Goal: Information Seeking & Learning: Get advice/opinions

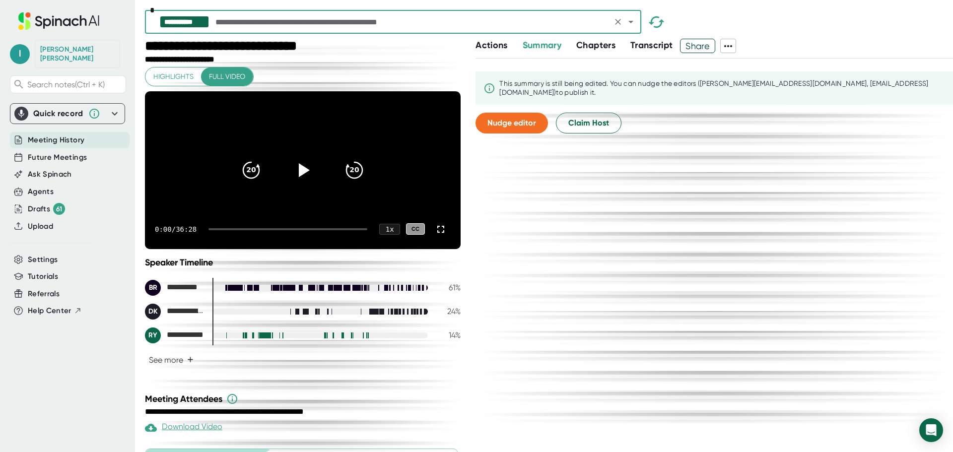
click at [628, 19] on icon "Open" at bounding box center [631, 22] width 12 height 12
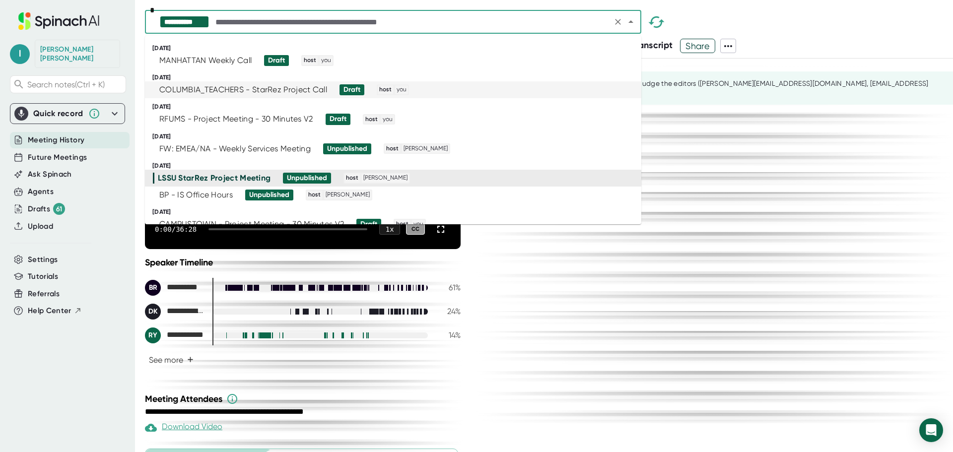
click at [388, 72] on ul "[DATE] MANHATTAN Weekly Call Draft host you [DATE] COLUMBIA_TEACHERS - StarRez …" at bounding box center [393, 130] width 496 height 189
click at [392, 61] on div "MANHATTAN Weekly Call Draft host you" at bounding box center [389, 60] width 472 height 11
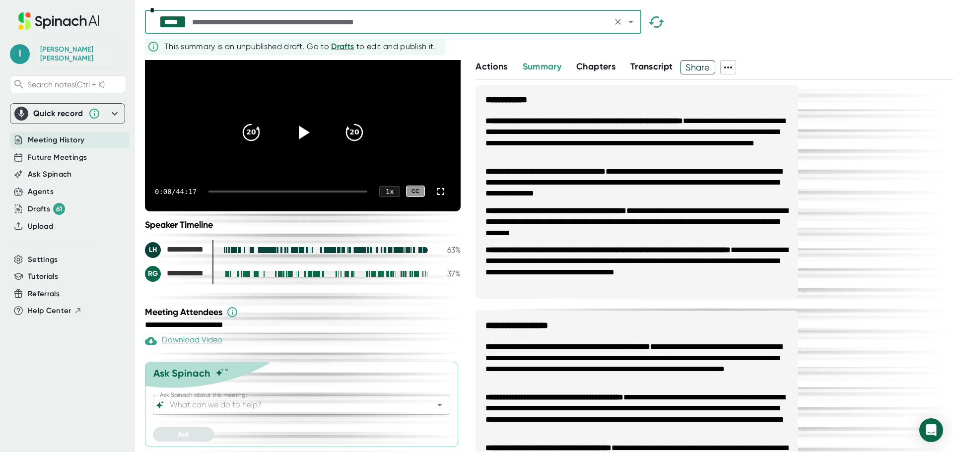
scroll to position [74, 0]
click at [250, 409] on input "Ask Spinach about this meeting:" at bounding box center [293, 405] width 250 height 14
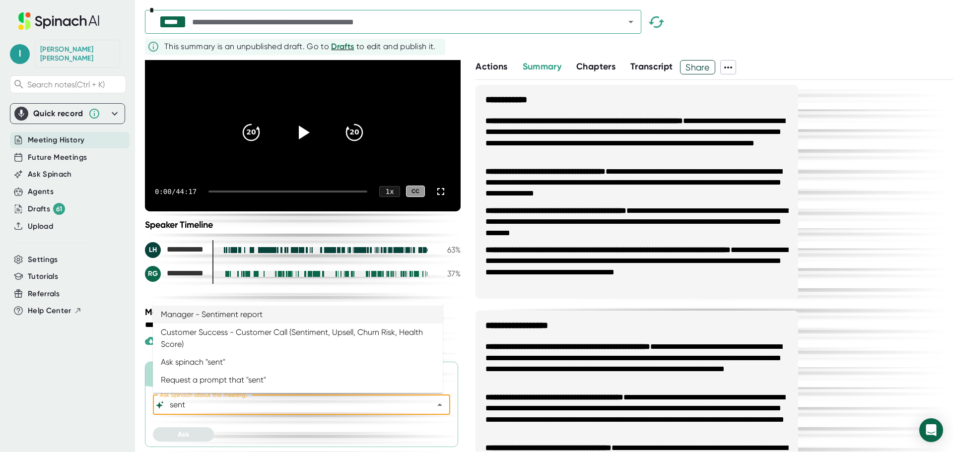
click at [255, 312] on li "Manager - Sentiment report" at bounding box center [298, 315] width 290 height 18
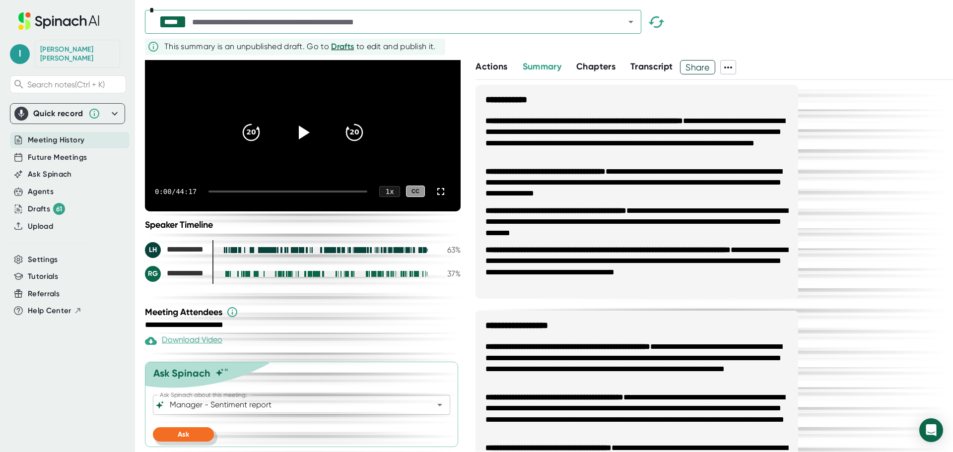
click at [188, 437] on span "Ask" at bounding box center [183, 434] width 11 height 8
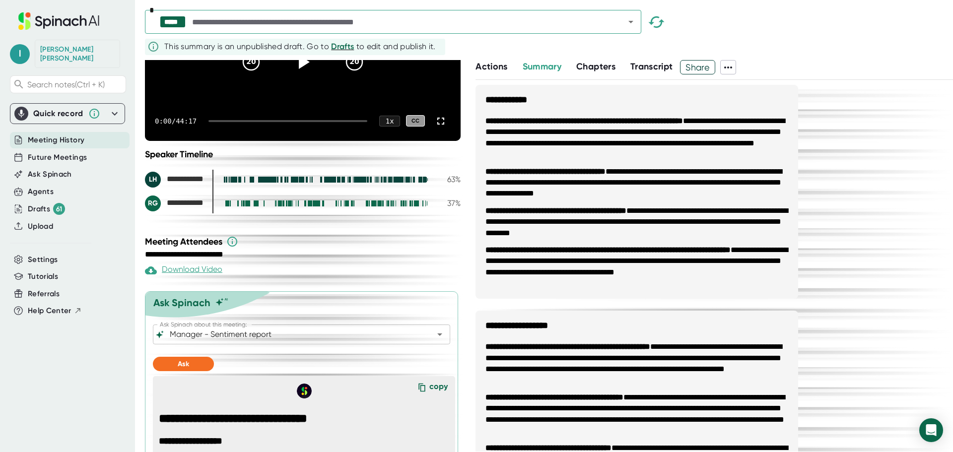
scroll to position [206, 0]
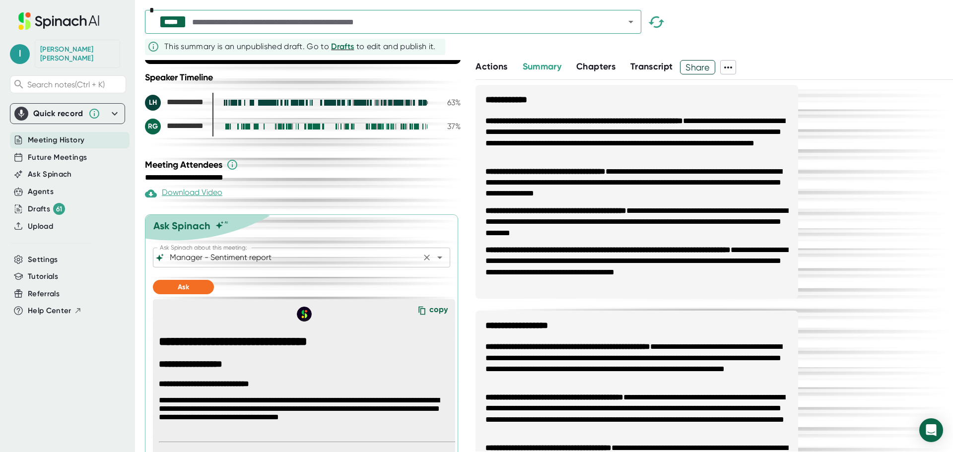
click at [434, 263] on icon "Open" at bounding box center [440, 258] width 12 height 12
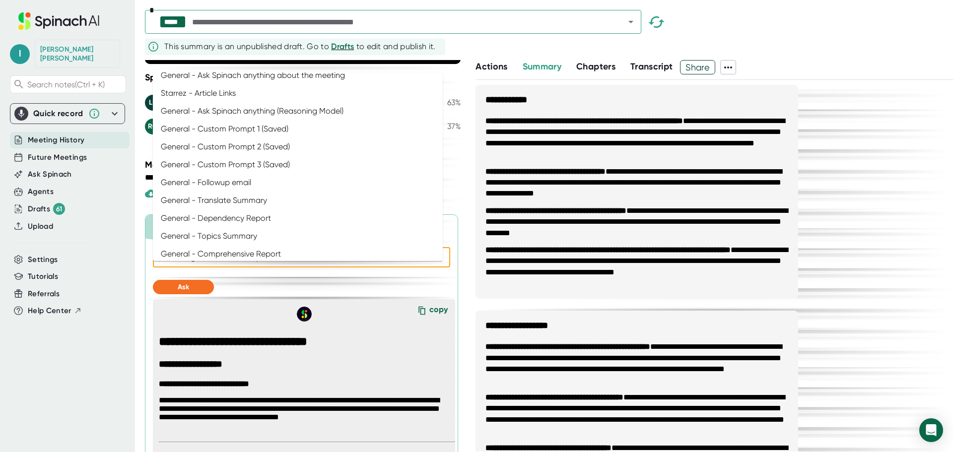
scroll to position [0, 0]
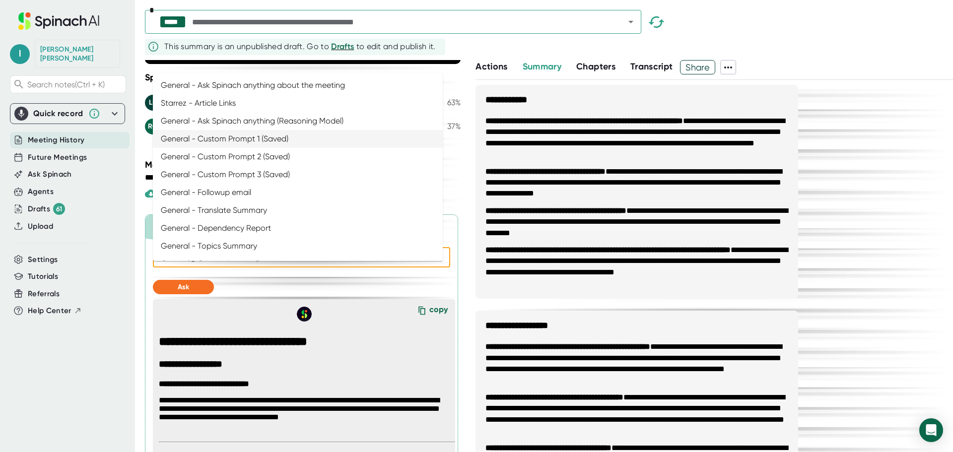
click at [329, 137] on li "General - Custom Prompt 1 (Saved)" at bounding box center [298, 139] width 290 height 18
type input "General - Custom Prompt 1 (Saved)"
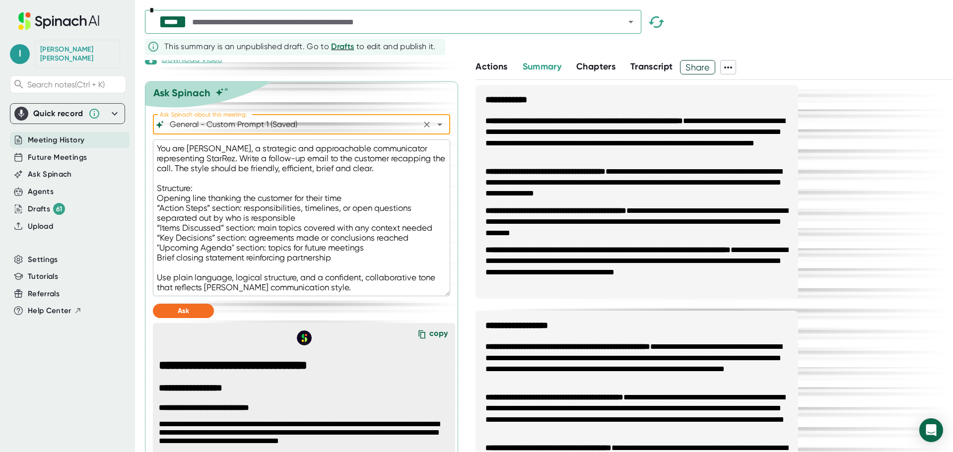
scroll to position [355, 0]
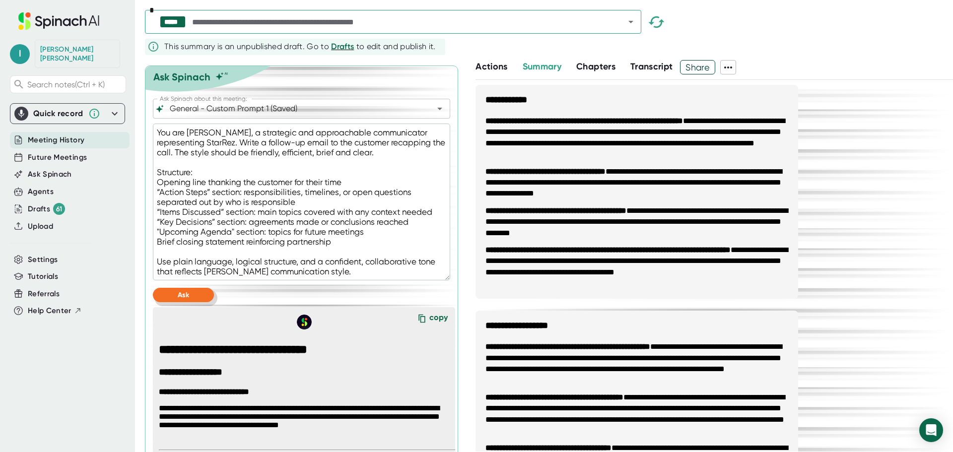
click at [196, 302] on button "Ask" at bounding box center [183, 295] width 61 height 14
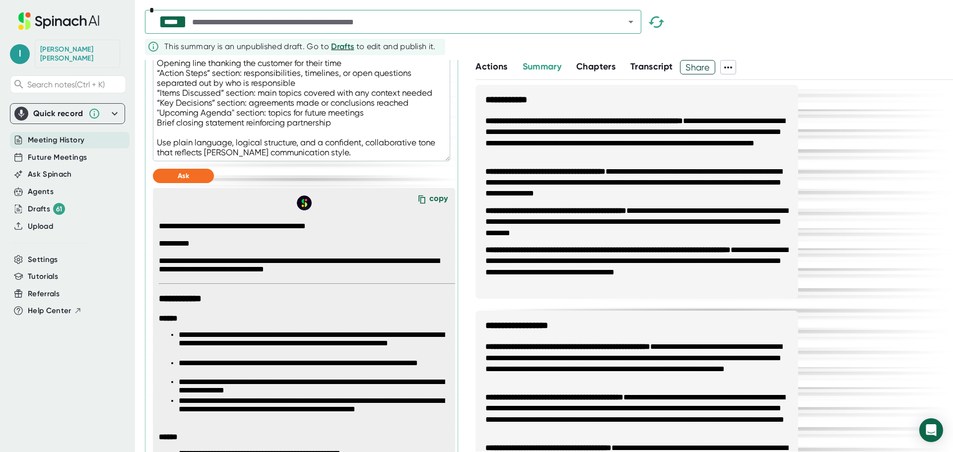
scroll to position [463, 0]
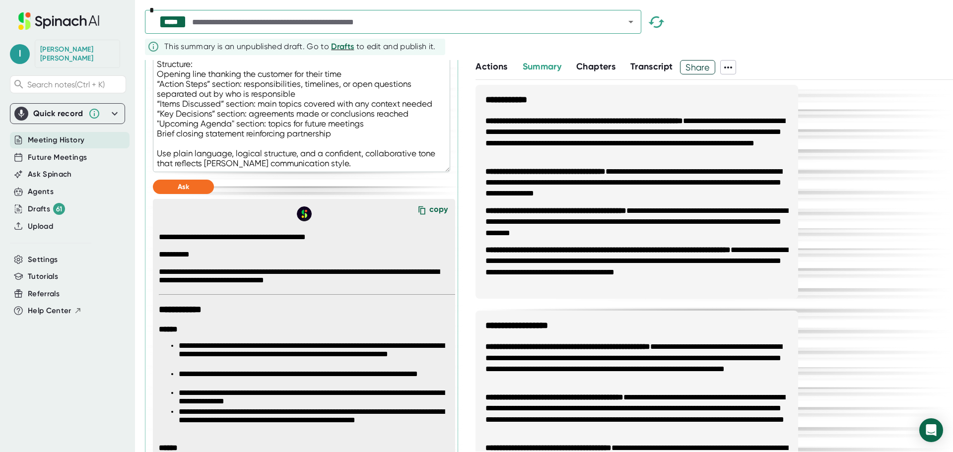
click at [429, 218] on div "copy" at bounding box center [438, 210] width 18 height 13
type textarea "x"
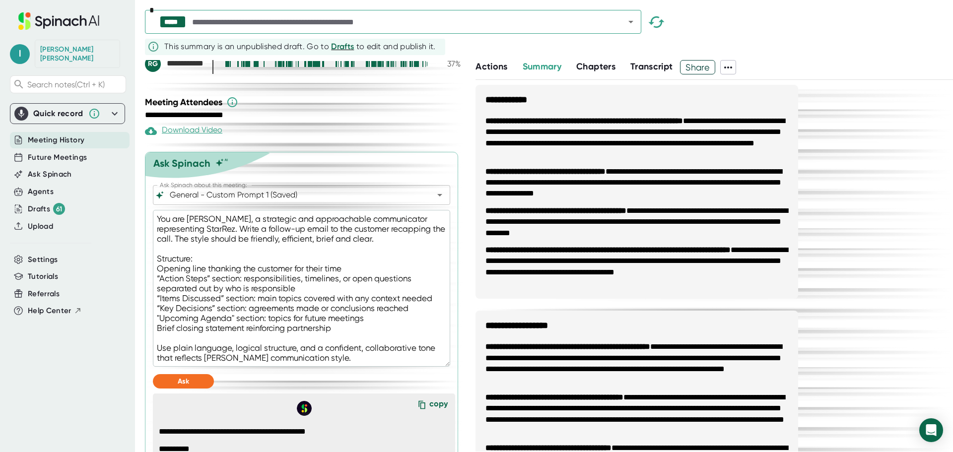
scroll to position [265, 0]
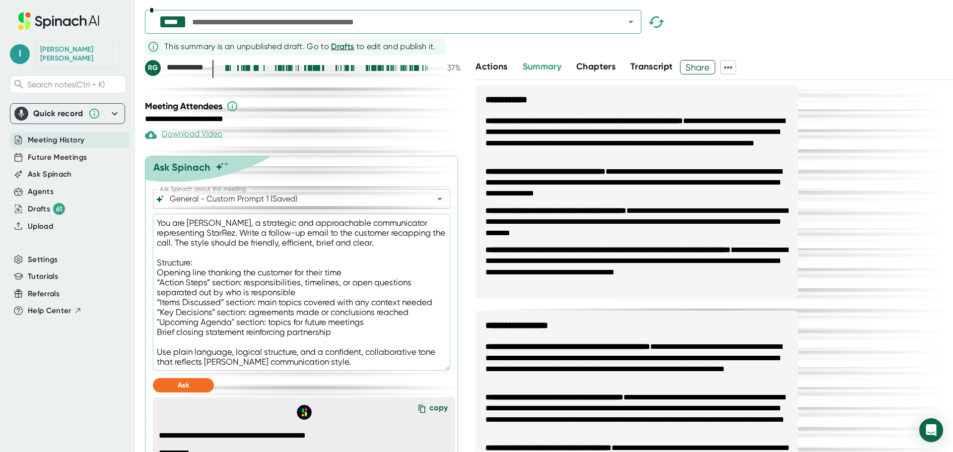
click at [313, 259] on textarea "You are [PERSON_NAME], a strategic and approachable communicator representing S…" at bounding box center [301, 292] width 297 height 157
click at [301, 311] on textarea "You are [PERSON_NAME], a strategic and approachable communicator representing S…" at bounding box center [301, 292] width 297 height 157
click at [340, 350] on textarea "You are [PERSON_NAME], a strategic and approachable communicator representing S…" at bounding box center [301, 292] width 297 height 157
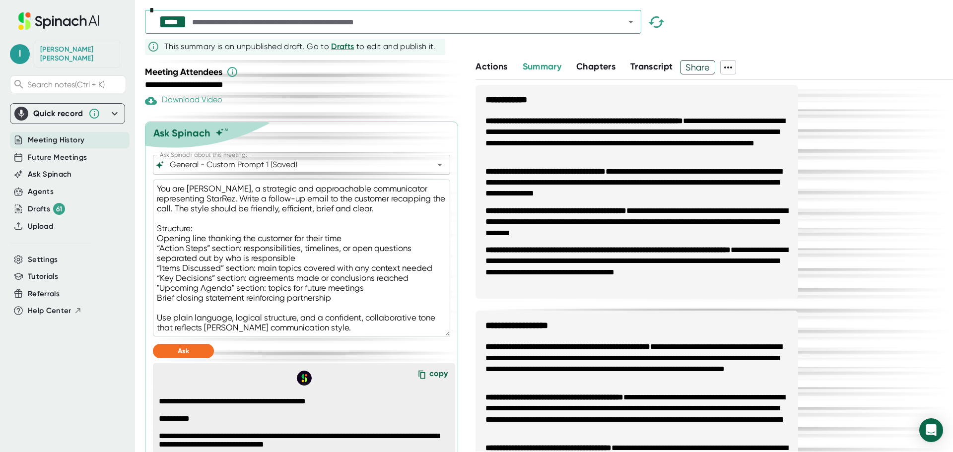
scroll to position [315, 0]
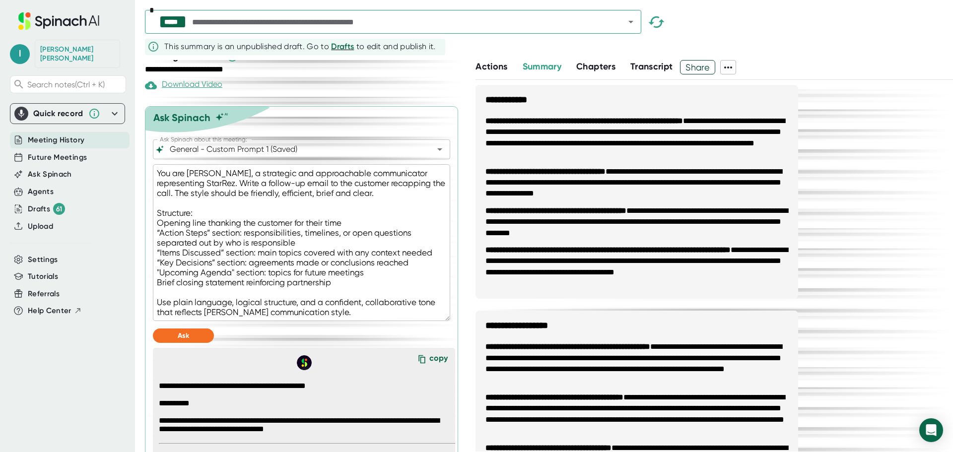
click at [374, 289] on textarea "You are [PERSON_NAME], a strategic and approachable communicator representing S…" at bounding box center [301, 242] width 297 height 157
type textarea "You are [PERSON_NAME], a strategic and approachable communicator representing S…"
type textarea "x"
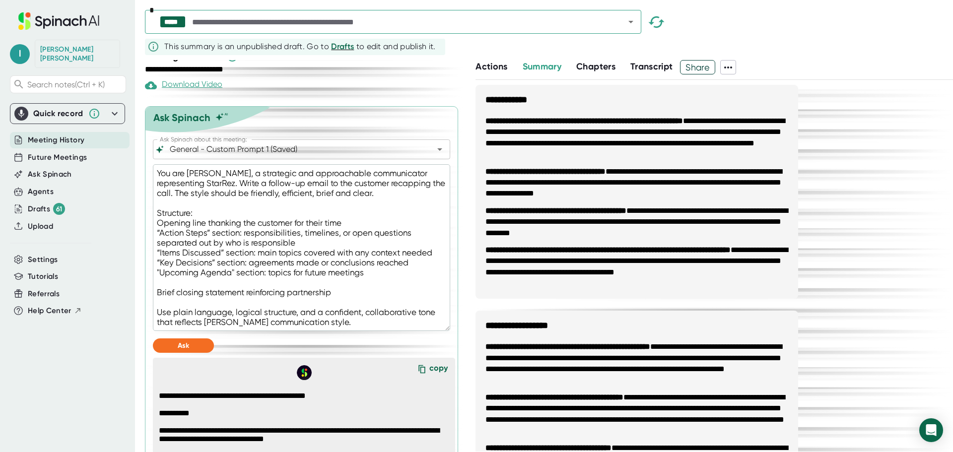
type textarea "You are [PERSON_NAME], a strategic and approachable communicator representing S…"
type textarea "x"
type textarea "You are [PERSON_NAME], a strategic and approachable communicator representing S…"
type textarea "x"
type textarea "You are [PERSON_NAME], a strategic and approachable communicator representing S…"
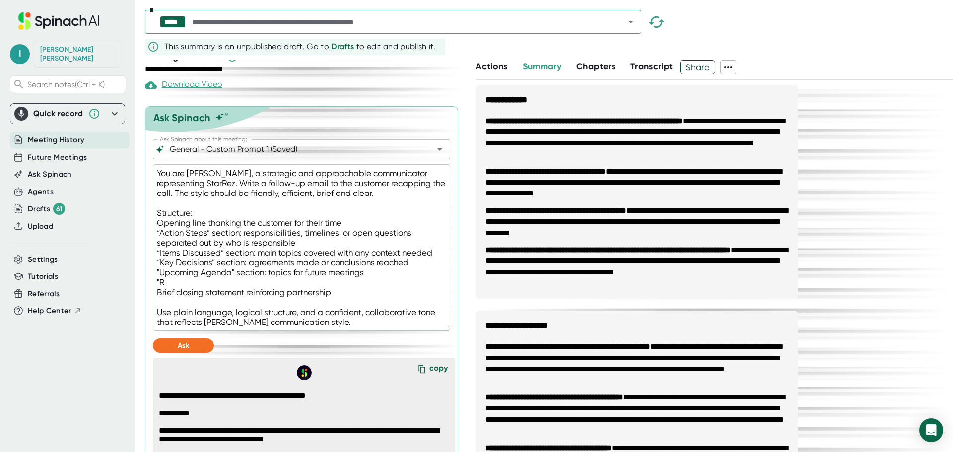
type textarea "x"
type textarea "You are [PERSON_NAME], a strategic and approachable communicator representing S…"
type textarea "x"
type textarea "You are [PERSON_NAME], a strategic and approachable communicator representing S…"
type textarea "x"
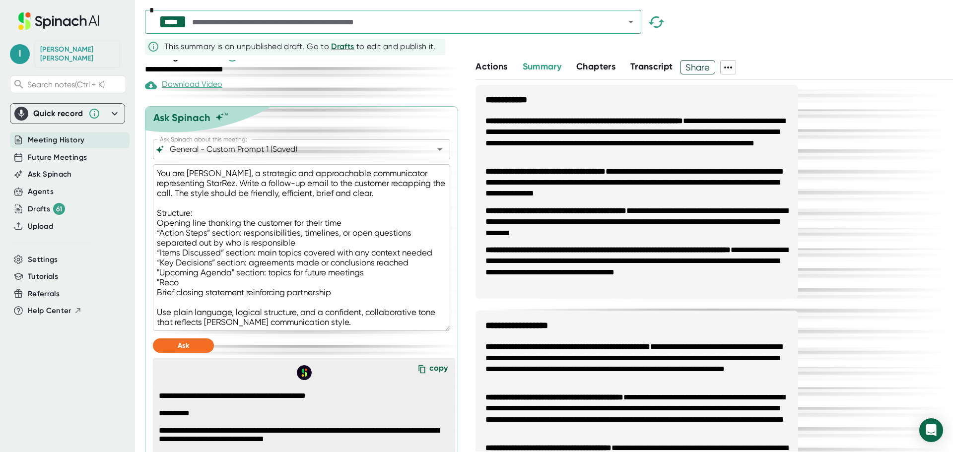
type textarea "You are [PERSON_NAME], a strategic and approachable communicator representing S…"
type textarea "x"
type textarea "You are [PERSON_NAME], a strategic and approachable communicator representing S…"
type textarea "x"
type textarea "You are [PERSON_NAME], a strategic and approachable communicator representing S…"
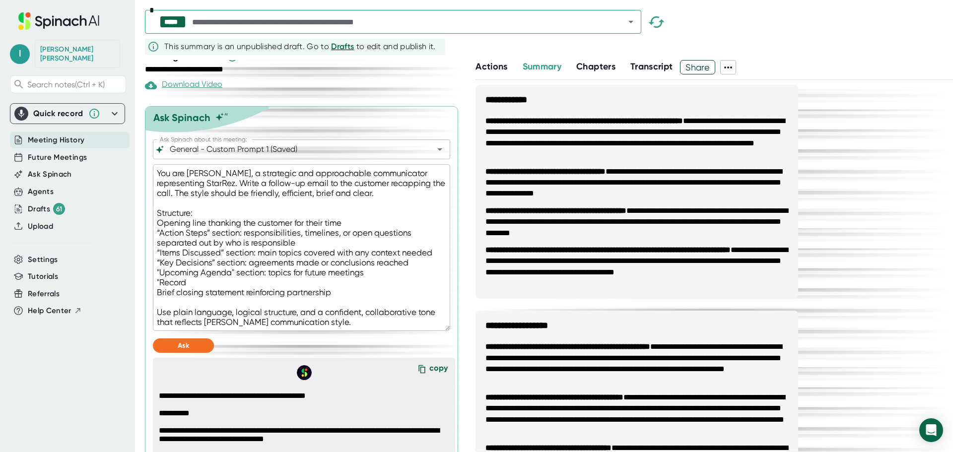
type textarea "x"
type textarea "You are [PERSON_NAME], a strategic and approachable communicator representing S…"
type textarea "x"
type textarea "You are [PERSON_NAME], a strategic and approachable communicator representing S…"
type textarea "x"
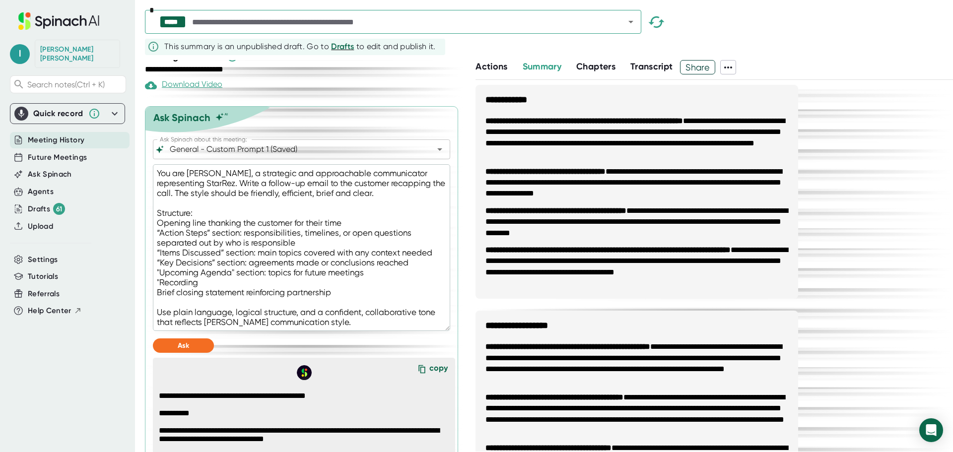
type textarea "You are [PERSON_NAME], a strategic and approachable communicator representing S…"
type textarea "x"
type textarea "You are [PERSON_NAME], a strategic and approachable communicator representing S…"
type textarea "x"
type textarea "You are [PERSON_NAME], a strategic and approachable communicator representing S…"
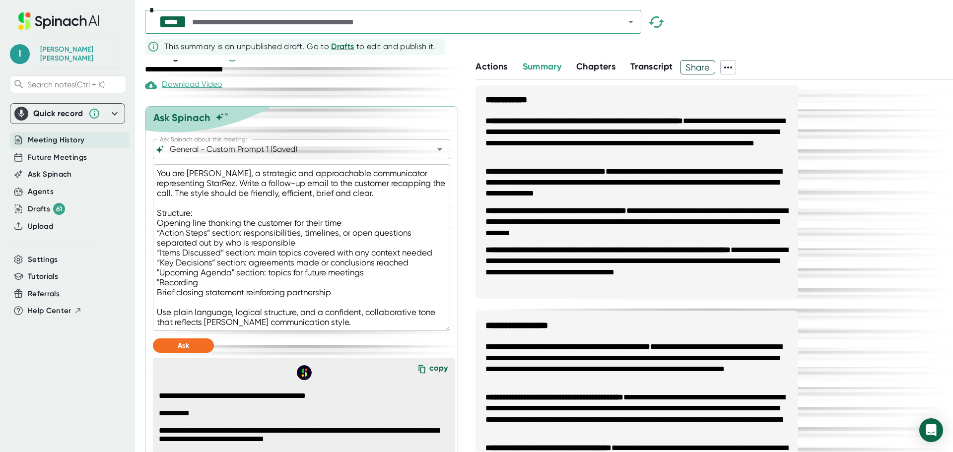
type textarea "x"
type textarea "You are [PERSON_NAME], a strategic and approachable communicator representing S…"
type textarea "x"
type textarea "You are [PERSON_NAME], a strategic and approachable communicator representing S…"
type textarea "x"
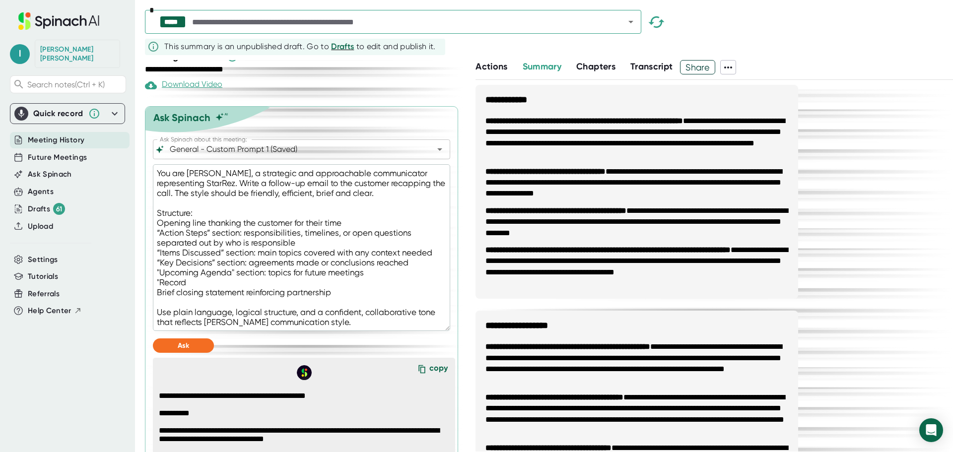
type textarea "You are [PERSON_NAME], a strategic and approachable communicator representing S…"
type textarea "x"
type textarea "You are [PERSON_NAME], a strategic and approachable communicator representing S…"
type textarea "x"
type textarea "You are [PERSON_NAME], a strategic and approachable communicator representing S…"
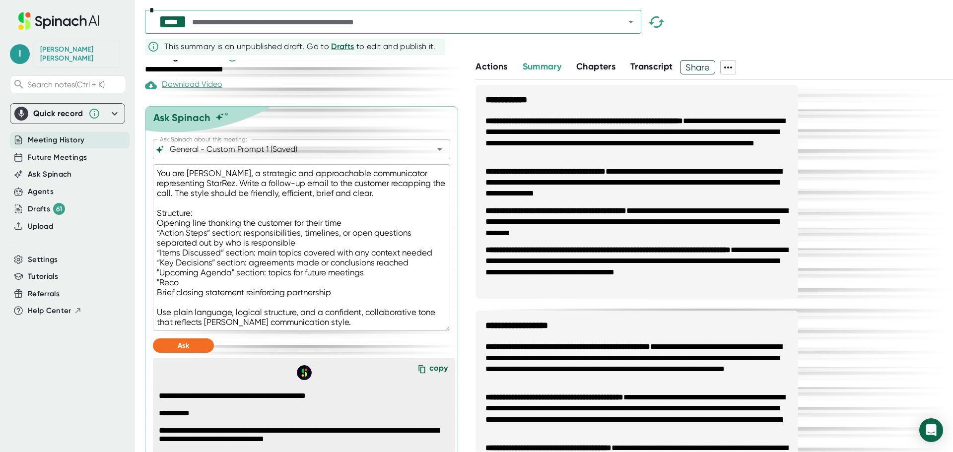
type textarea "x"
type textarea "You are [PERSON_NAME], a strategic and approachable communicator representing S…"
type textarea "x"
type textarea "You are [PERSON_NAME], a strategic and approachable communicator representing S…"
type textarea "x"
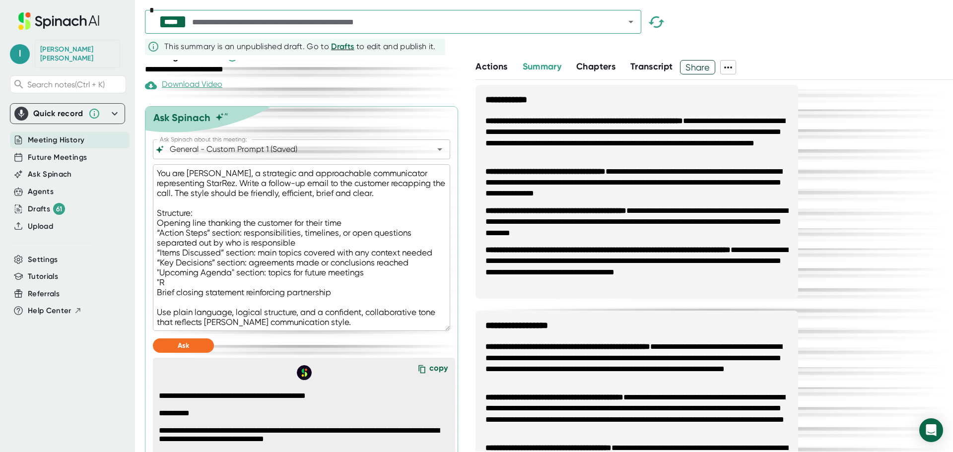
type textarea "You are [PERSON_NAME], a strategic and approachable communicator representing S…"
type textarea "x"
type textarea "You are [PERSON_NAME], a strategic and approachable communicator representing S…"
type textarea "x"
type textarea "You are [PERSON_NAME], a strategic and approachable communicator representing S…"
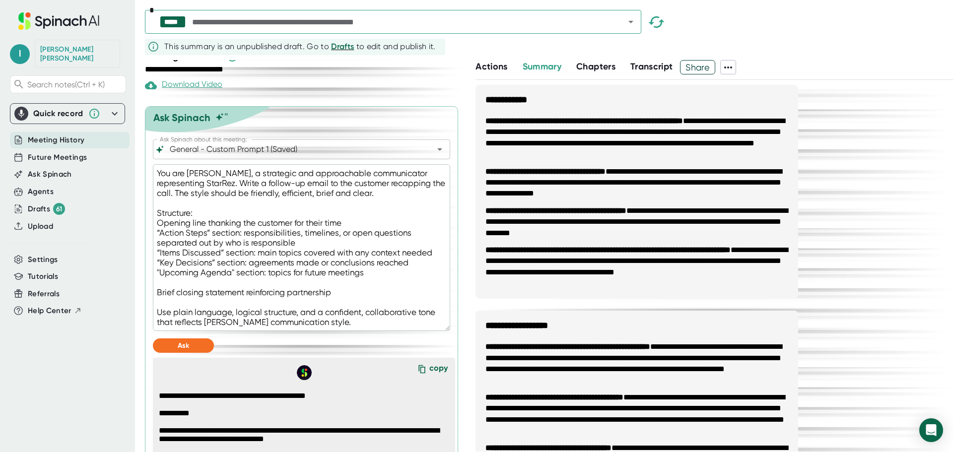
type textarea "x"
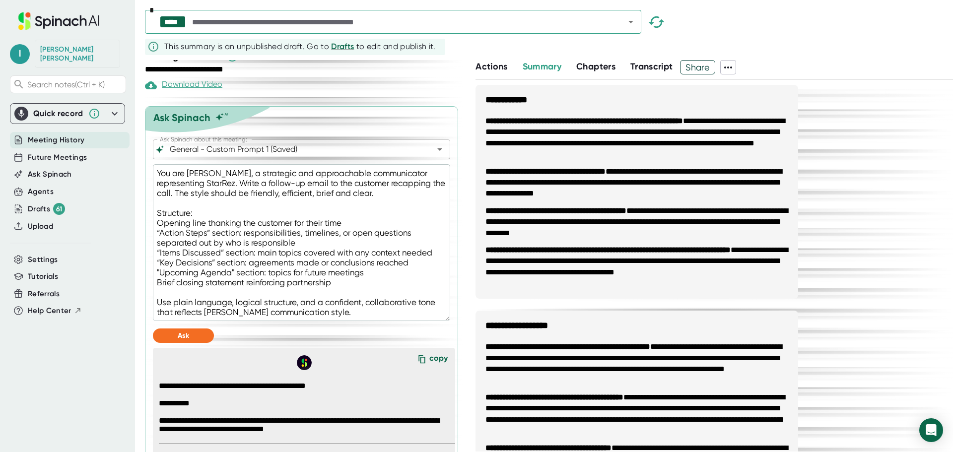
click at [313, 253] on textarea "You are [PERSON_NAME], a strategic and approachable communicator representing S…" at bounding box center [301, 242] width 297 height 157
type textarea "You are [PERSON_NAME], a strategic and approachable communicator representing S…"
type textarea "x"
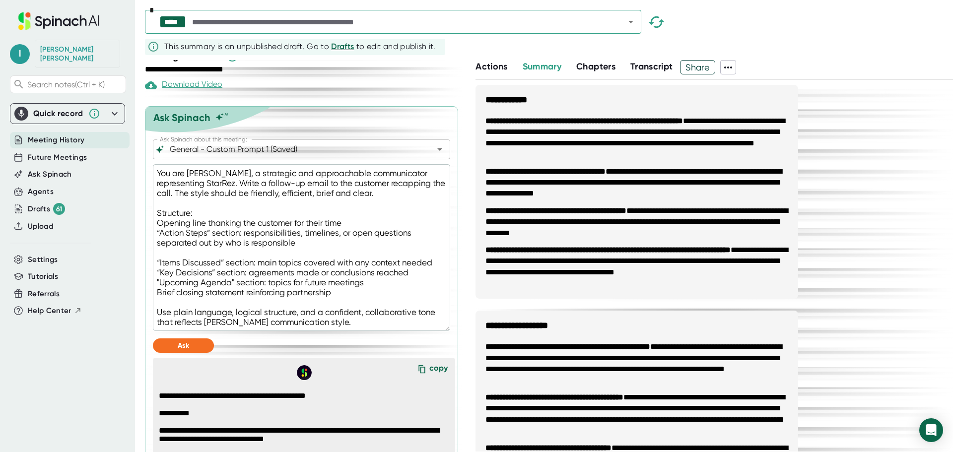
type textarea "You are [PERSON_NAME], a strategic and approachable communicator representing S…"
type textarea "x"
type textarea "You are [PERSON_NAME], a strategic and approachable communicator representing S…"
type textarea "x"
type textarea "You are [PERSON_NAME], a strategic and approachable communicator representing S…"
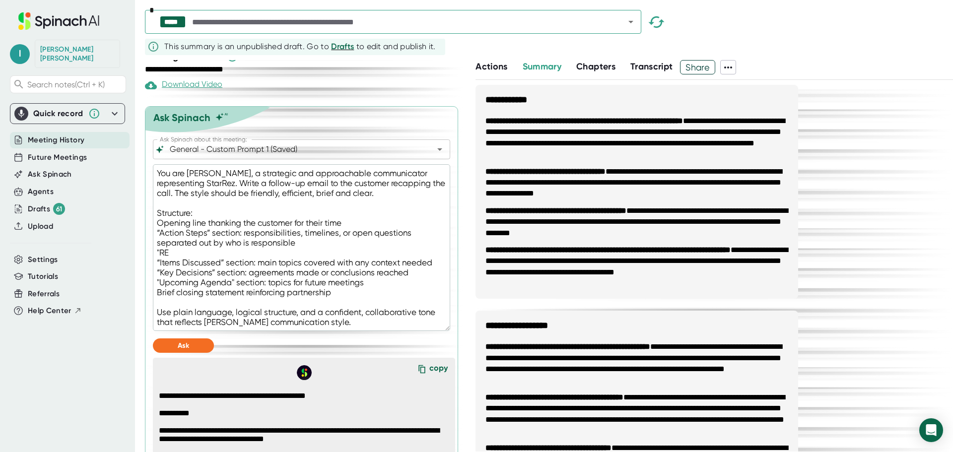
type textarea "x"
type textarea "You are [PERSON_NAME], a strategic and approachable communicator representing S…"
type textarea "x"
type textarea "You are [PERSON_NAME], a strategic and approachable communicator representing S…"
type textarea "x"
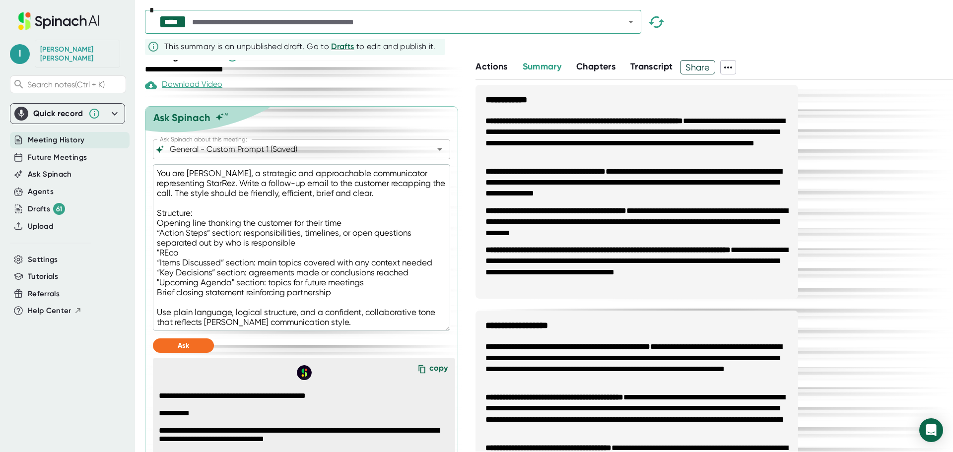
type textarea "You are [PERSON_NAME], a strategic and approachable communicator representing S…"
type textarea "x"
type textarea "You are [PERSON_NAME], a strategic and approachable communicator representing S…"
type textarea "x"
type textarea "You are [PERSON_NAME], a strategic and approachable communicator representing S…"
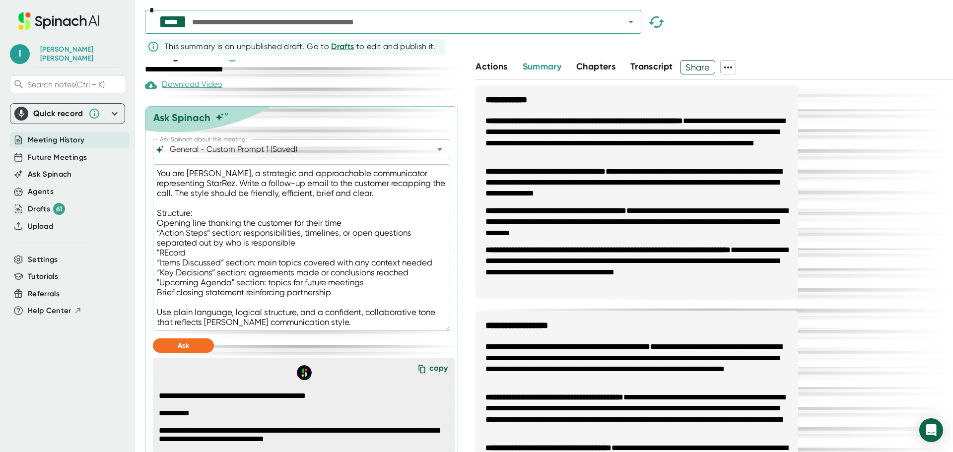
type textarea "x"
type textarea "You are [PERSON_NAME], a strategic and approachable communicator representing S…"
type textarea "x"
type textarea "You are [PERSON_NAME], a strategic and approachable communicator representing S…"
type textarea "x"
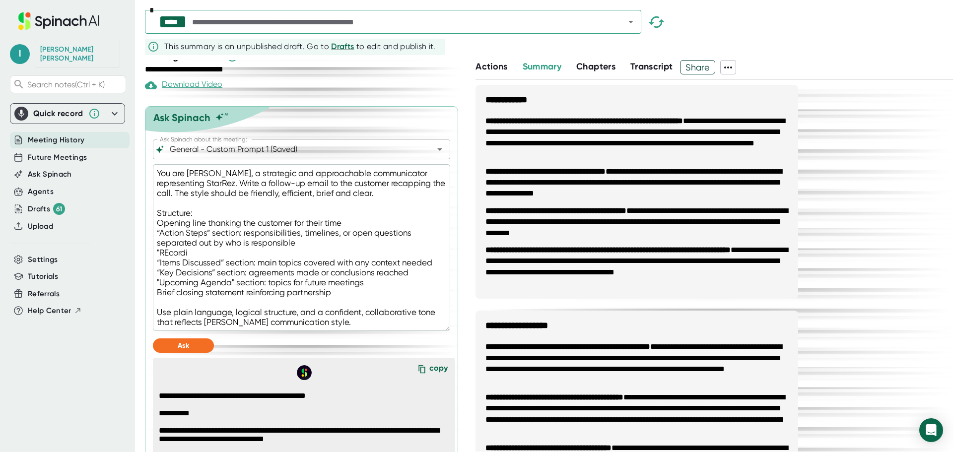
type textarea "You are [PERSON_NAME], a strategic and approachable communicator representing S…"
type textarea "x"
type textarea "You are [PERSON_NAME], a strategic and approachable communicator representing S…"
type textarea "x"
type textarea "You are [PERSON_NAME], a strategic and approachable communicator representing S…"
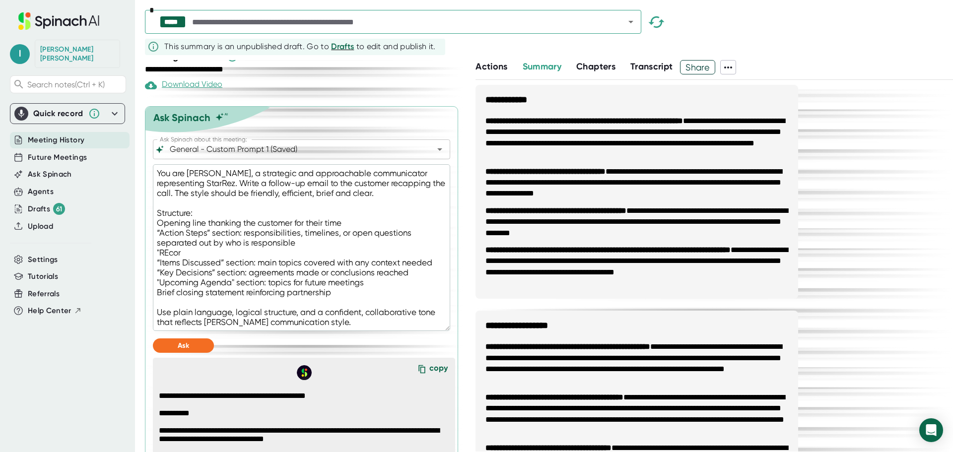
type textarea "x"
type textarea "You are [PERSON_NAME], a strategic and approachable communicator representing S…"
type textarea "x"
type textarea "You are [PERSON_NAME], a strategic and approachable communicator representing S…"
type textarea "x"
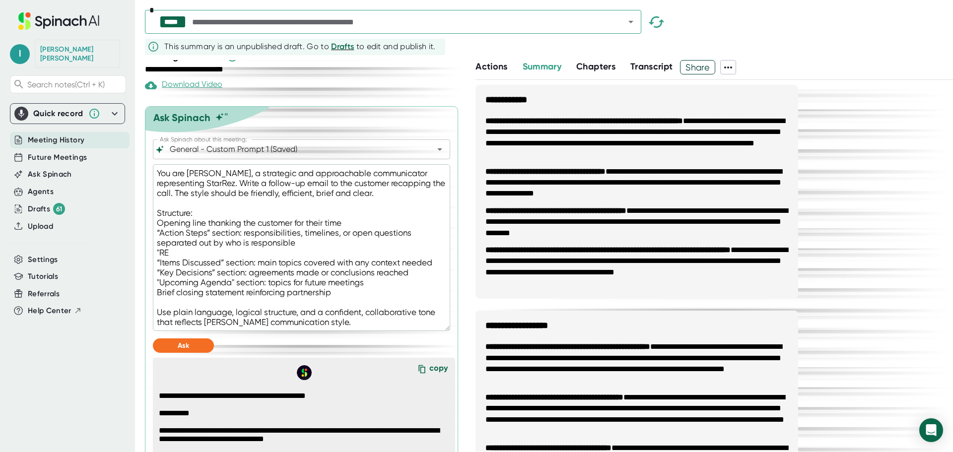
type textarea "You are [PERSON_NAME], a strategic and approachable communicator representing S…"
type textarea "x"
type textarea "You are [PERSON_NAME], a strategic and approachable communicator representing S…"
type textarea "x"
type textarea "You are [PERSON_NAME], a strategic and approachable communicator representing S…"
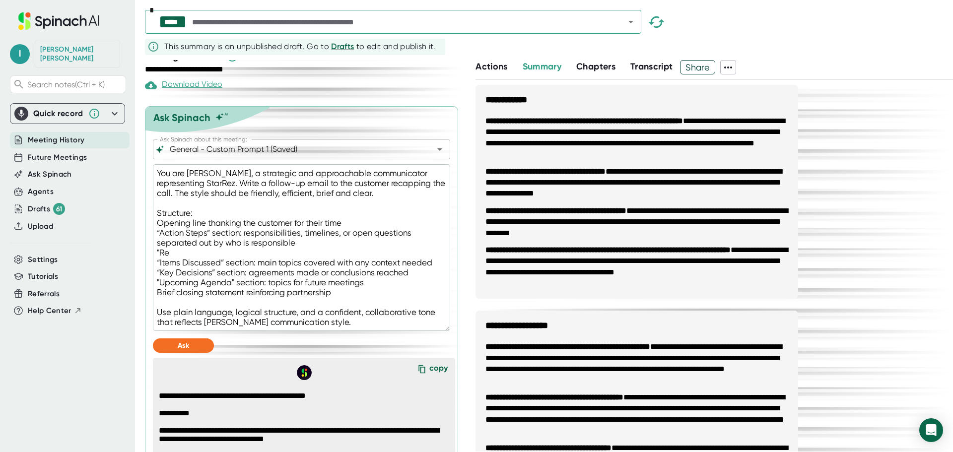
type textarea "x"
type textarea "You are [PERSON_NAME], a strategic and approachable communicator representing S…"
type textarea "x"
type textarea "You are [PERSON_NAME], a strategic and approachable communicator representing S…"
type textarea "x"
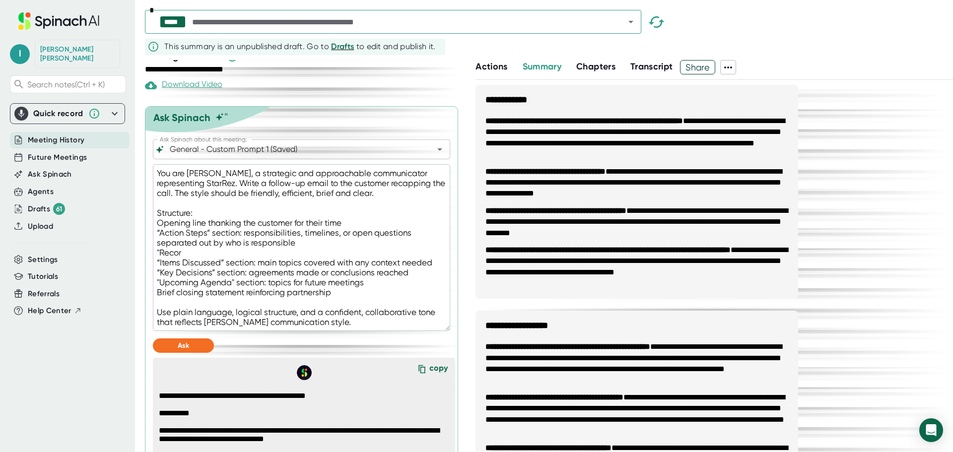
type textarea "You are [PERSON_NAME], a strategic and approachable communicator representing S…"
type textarea "x"
type textarea "You are [PERSON_NAME], a strategic and approachable communicator representing S…"
type textarea "x"
type textarea "You are [PERSON_NAME], a strategic and approachable communicator representing S…"
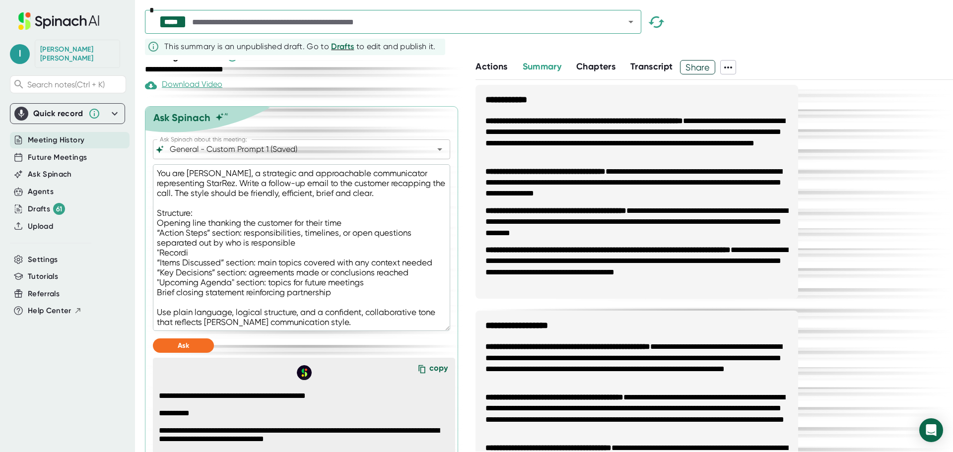
type textarea "x"
type textarea "You are [PERSON_NAME], a strategic and approachable communicator representing S…"
type textarea "x"
type textarea "You are [PERSON_NAME], a strategic and approachable communicator representing S…"
type textarea "x"
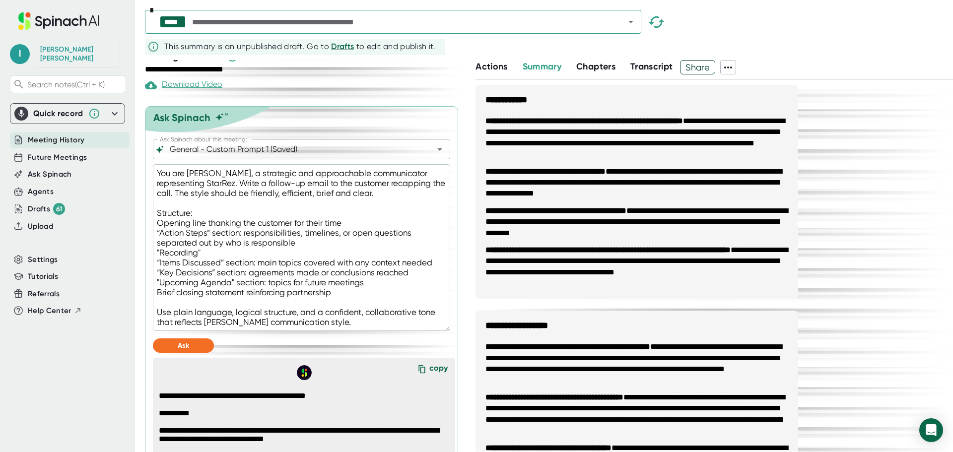
type textarea "You are [PERSON_NAME], a strategic and approachable communicator representing S…"
type textarea "x"
type textarea "You are [PERSON_NAME], a strategic and approachable communicator representing S…"
type textarea "x"
type textarea "You are [PERSON_NAME], a strategic and approachable communicator representing S…"
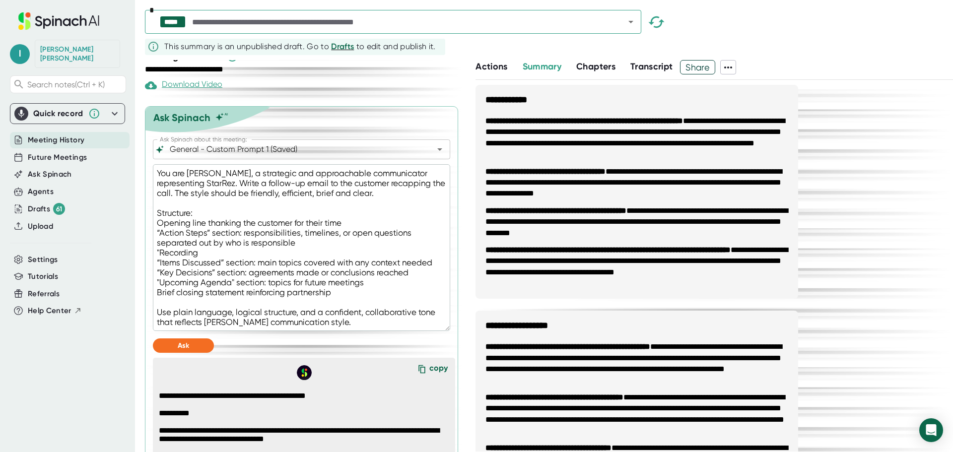
type textarea "x"
type textarea "You are [PERSON_NAME], a strategic and approachable communicator representing S…"
type textarea "x"
type textarea "You are [PERSON_NAME], a strategic and approachable communicator representing S…"
type textarea "x"
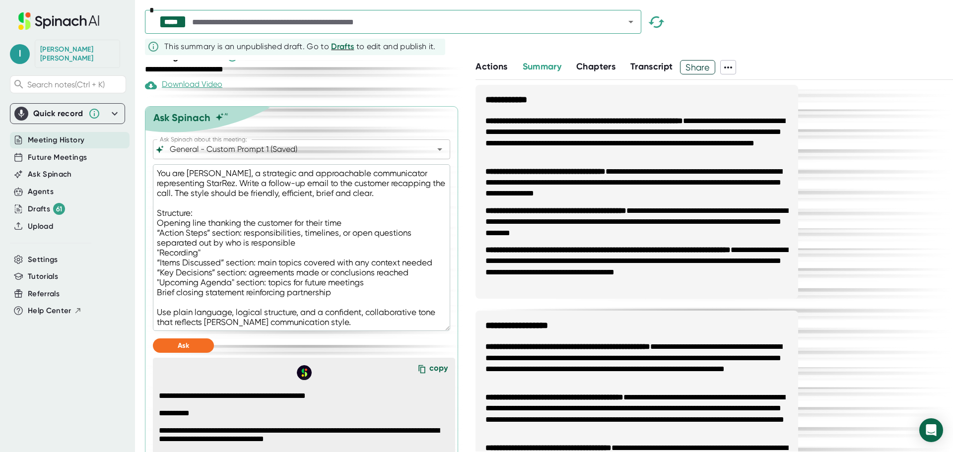
type textarea "You are [PERSON_NAME], a strategic and approachable communicator representing S…"
type textarea "x"
type textarea "You are [PERSON_NAME], a strategic and approachable communicator representing S…"
type textarea "x"
type textarea "You are [PERSON_NAME], a strategic and approachable communicator representing S…"
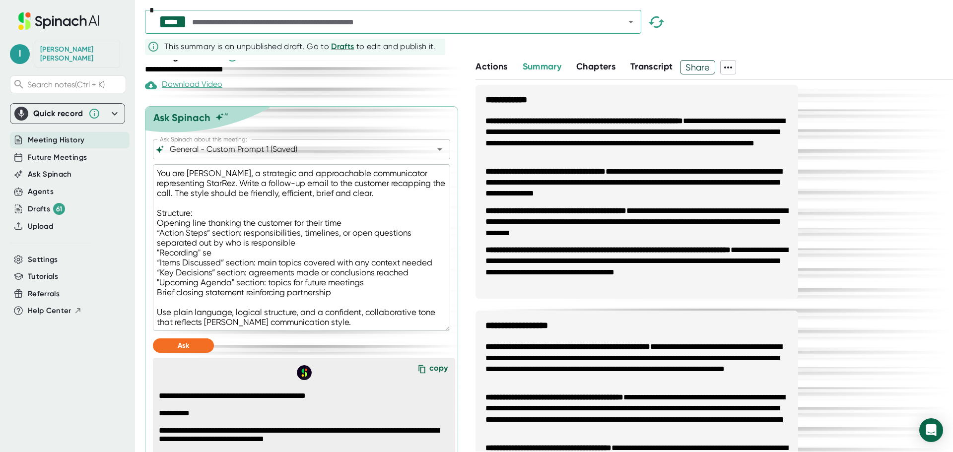
type textarea "x"
type textarea "You are [PERSON_NAME], a strategic and approachable communicator representing S…"
type textarea "x"
type textarea "You are [PERSON_NAME], a strategic and approachable communicator representing S…"
type textarea "x"
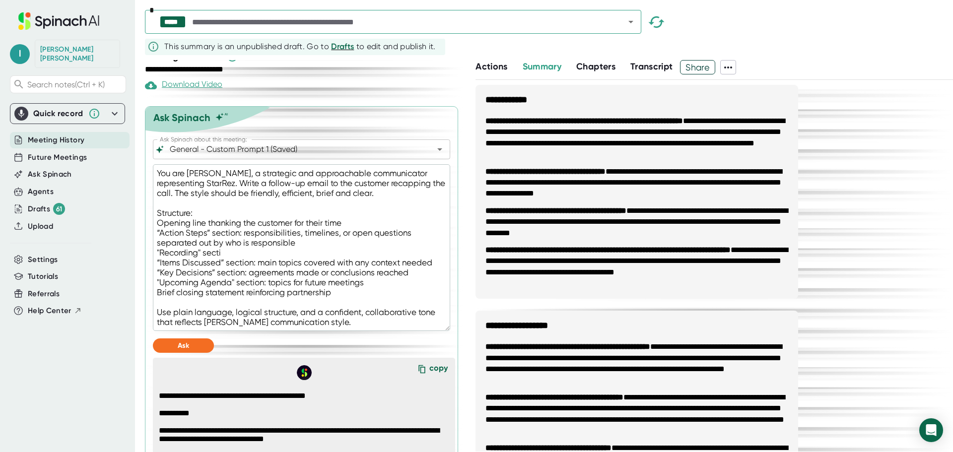
type textarea "You are [PERSON_NAME], a strategic and approachable communicator representing S…"
type textarea "x"
type textarea "You are [PERSON_NAME], a strategic and approachable communicator representing S…"
type textarea "x"
type textarea "You are [PERSON_NAME], a strategic and approachable communicator representing S…"
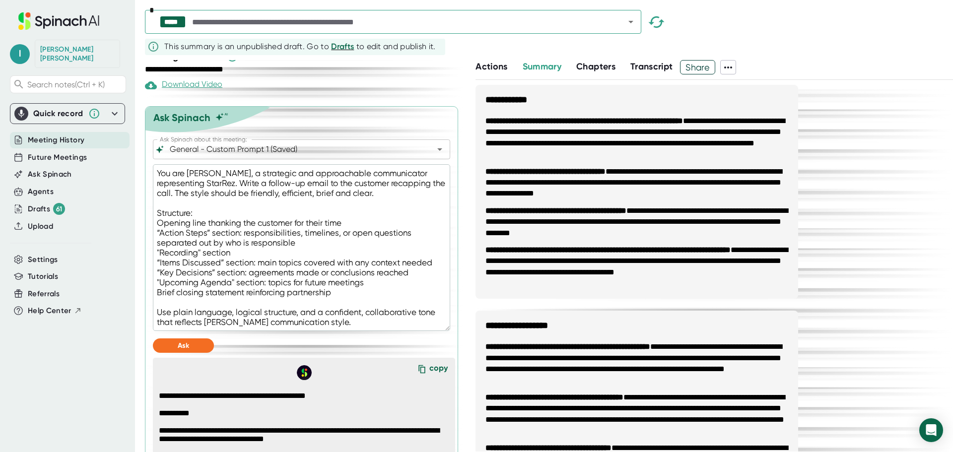
type textarea "x"
type textarea "You are [PERSON_NAME], a strategic and approachable communicator representing S…"
type textarea "x"
type textarea "You are [PERSON_NAME], a strategic and approachable communicator representing S…"
type textarea "x"
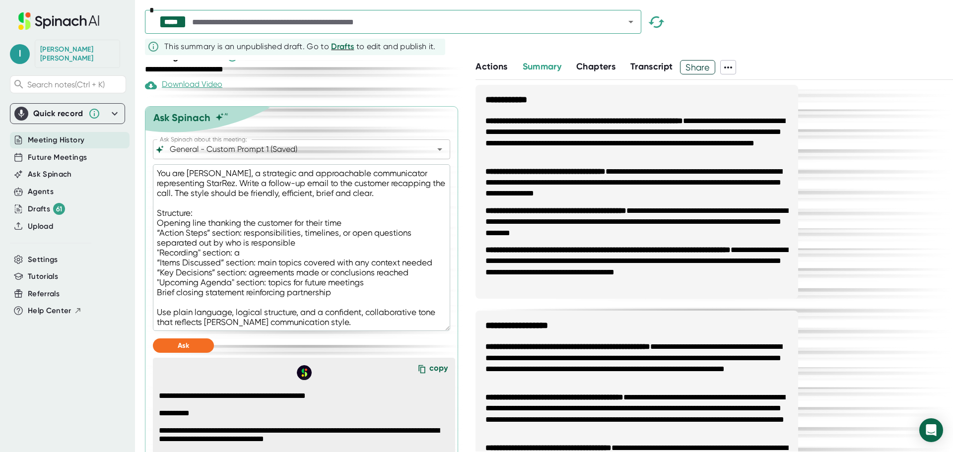
type textarea "You are [PERSON_NAME], a strategic and approachable communicator representing S…"
type textarea "x"
type textarea "You are [PERSON_NAME], a strategic and approachable communicator representing S…"
type textarea "x"
type textarea "You are [PERSON_NAME], a strategic and approachable communicator representing S…"
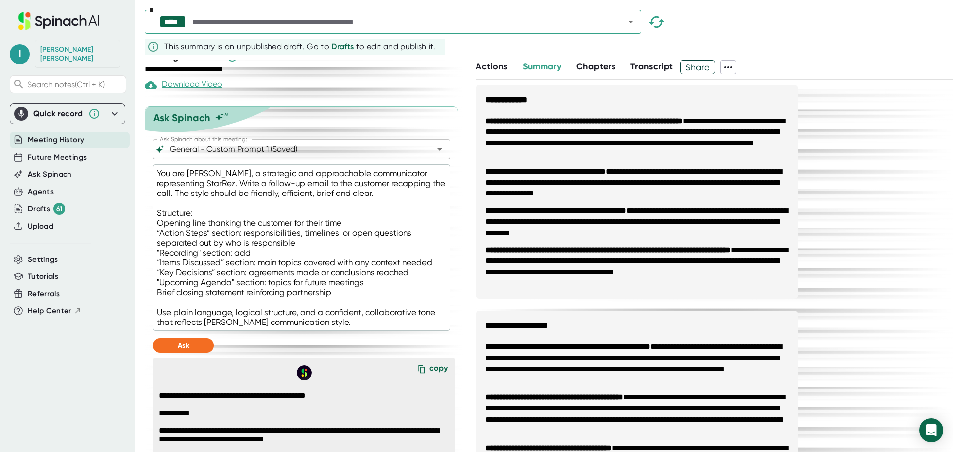
type textarea "x"
type textarea "You are [PERSON_NAME], a strategic and approachable communicator representing S…"
type textarea "x"
type textarea "You are [PERSON_NAME], a strategic and approachable communicator representing S…"
type textarea "x"
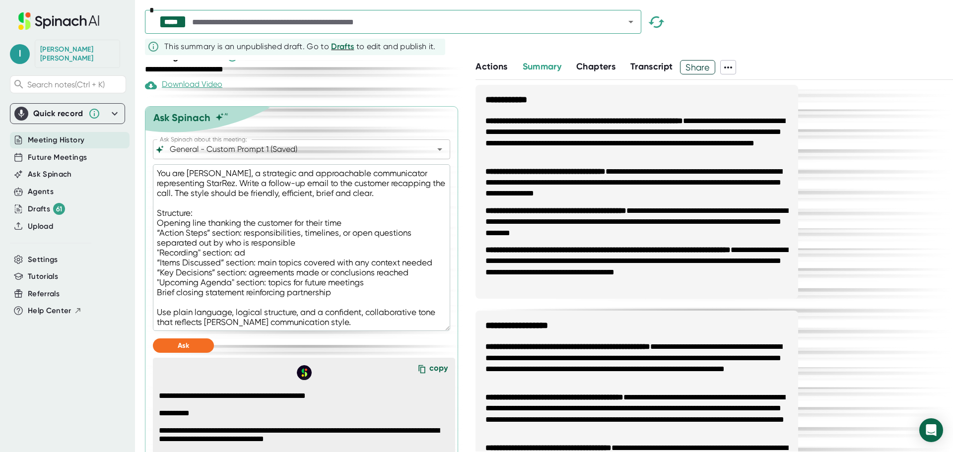
type textarea "You are [PERSON_NAME], a strategic and approachable communicator representing S…"
type textarea "x"
type textarea "You are [PERSON_NAME], a strategic and approachable communicator representing S…"
type textarea "x"
type textarea "You are [PERSON_NAME], a strategic and approachable communicator representing S…"
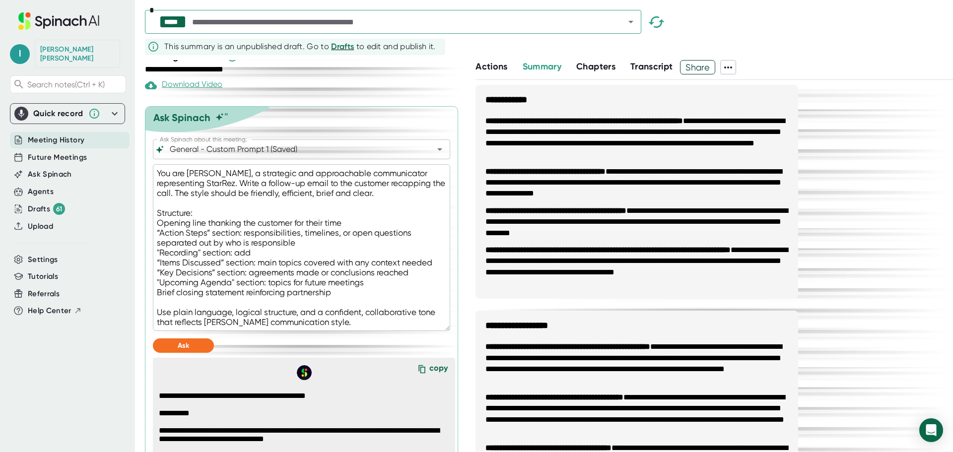
type textarea "x"
type textarea "You are [PERSON_NAME], a strategic and approachable communicator representing S…"
type textarea "x"
type textarea "You are [PERSON_NAME], a strategic and approachable communicator representing S…"
type textarea "x"
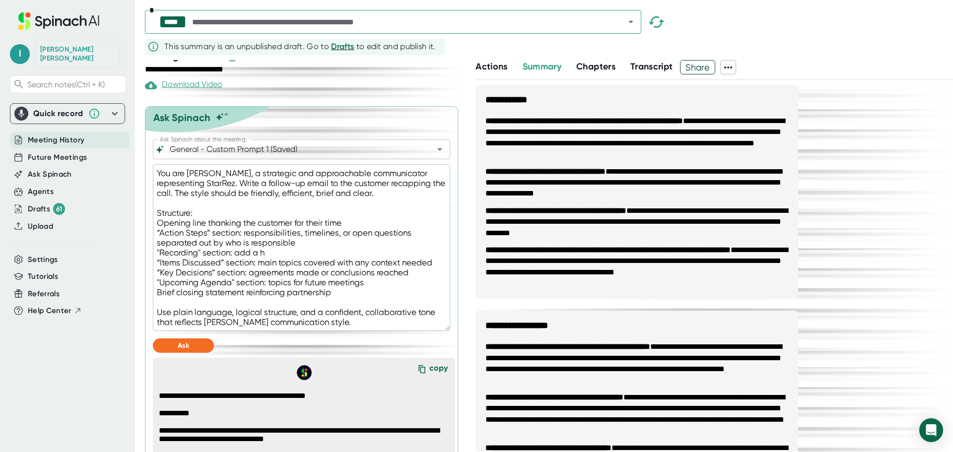
type textarea "You are [PERSON_NAME], a strategic and approachable communicator representing S…"
type textarea "x"
type textarea "You are [PERSON_NAME], a strategic and approachable communicator representing S…"
type textarea "x"
type textarea "You are [PERSON_NAME], a strategic and approachable communicator representing S…"
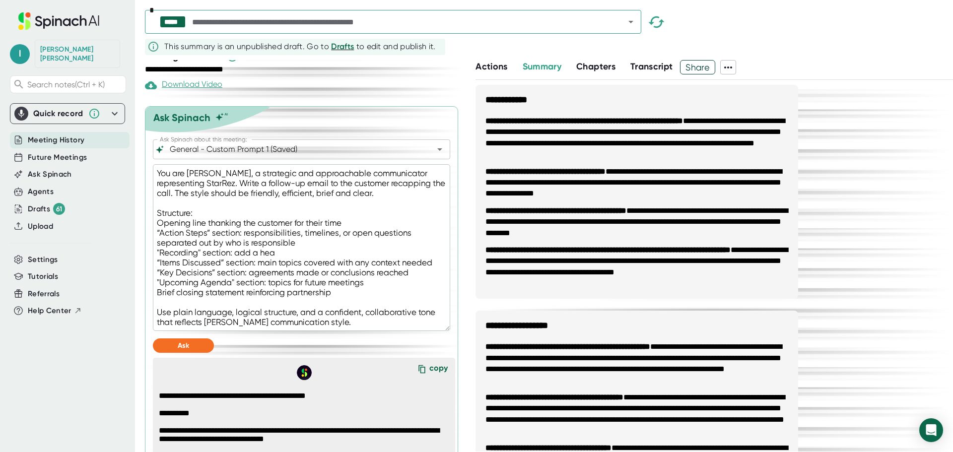
type textarea "x"
type textarea "You are [PERSON_NAME], a strategic and approachable communicator representing S…"
type textarea "x"
type textarea "You are [PERSON_NAME], a strategic and approachable communicator representing S…"
type textarea "x"
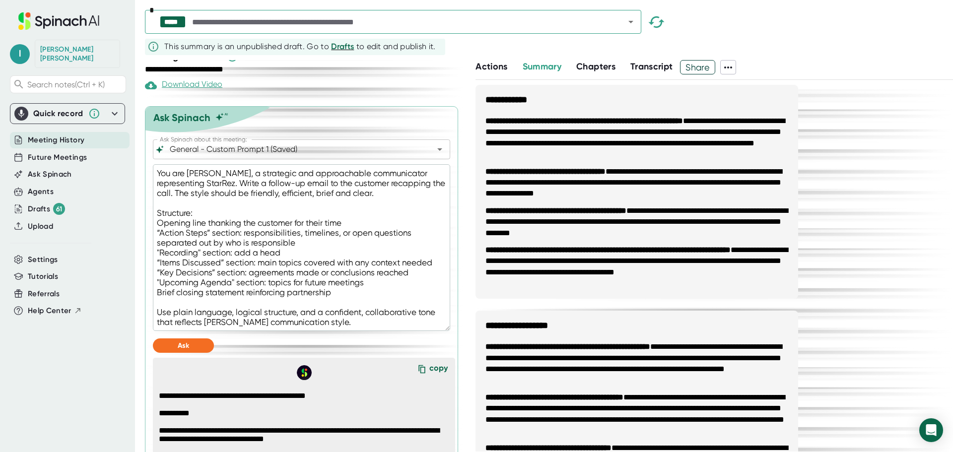
type textarea "You are [PERSON_NAME], a strategic and approachable communicator representing S…"
type textarea "x"
type textarea "You are [PERSON_NAME], a strategic and approachable communicator representing S…"
type textarea "x"
type textarea "You are [PERSON_NAME], a strategic and approachable communicator representing S…"
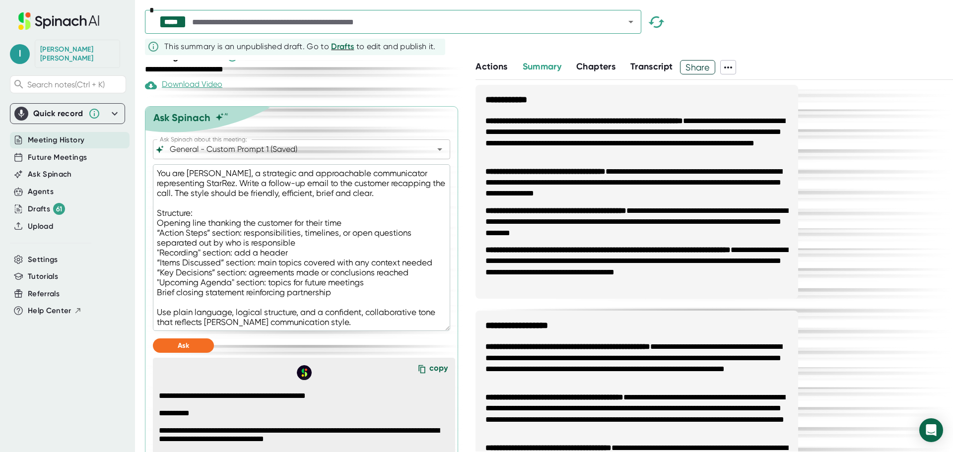
type textarea "x"
type textarea "You are [PERSON_NAME], a strategic and approachable communicator representing S…"
type textarea "x"
type textarea "You are [PERSON_NAME], a strategic and approachable communicator representing S…"
type textarea "x"
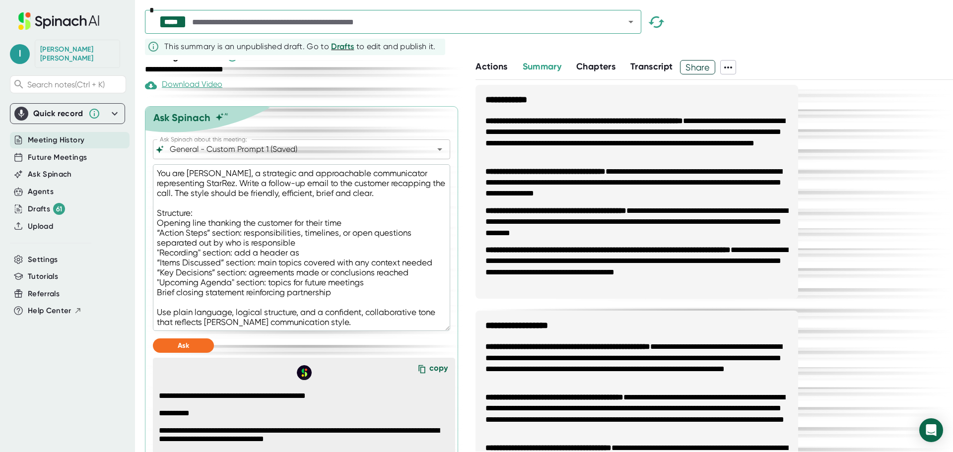
type textarea "You are [PERSON_NAME], a strategic and approachable communicator representing S…"
type textarea "x"
type textarea "You are [PERSON_NAME], a strategic and approachable communicator representing S…"
type textarea "x"
type textarea "You are [PERSON_NAME], a strategic and approachable communicator representing S…"
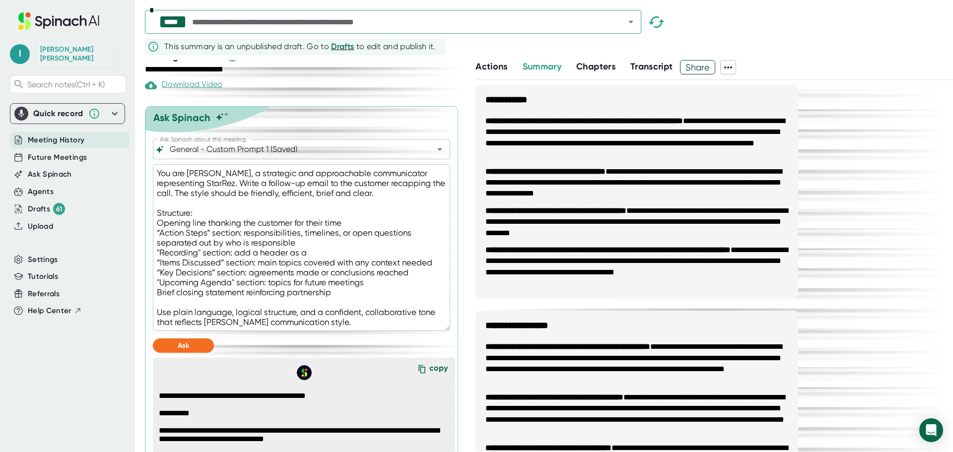
type textarea "x"
type textarea "You are [PERSON_NAME], a strategic and approachable communicator representing S…"
type textarea "x"
type textarea "You are [PERSON_NAME], a strategic and approachable communicator representing S…"
type textarea "x"
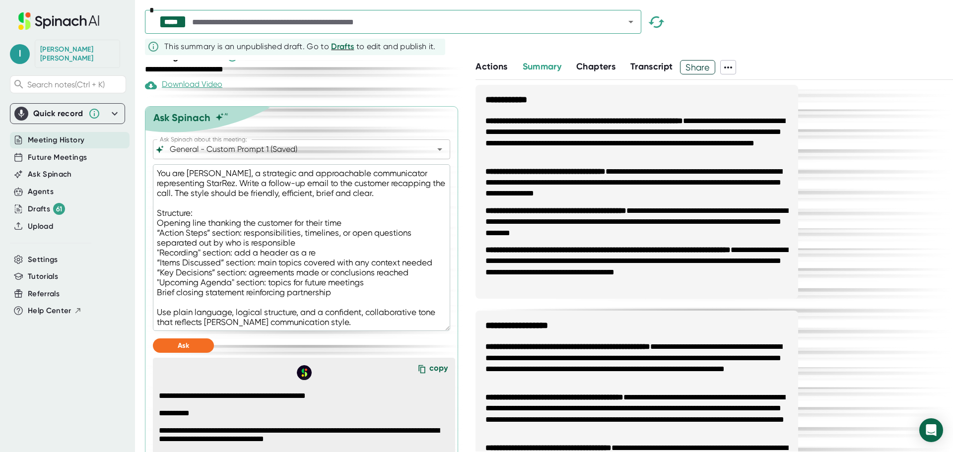
type textarea "You are [PERSON_NAME], a strategic and approachable communicator representing S…"
type textarea "x"
type textarea "You are [PERSON_NAME], a strategic and approachable communicator representing S…"
type textarea "x"
type textarea "You are [PERSON_NAME], a strategic and approachable communicator representing S…"
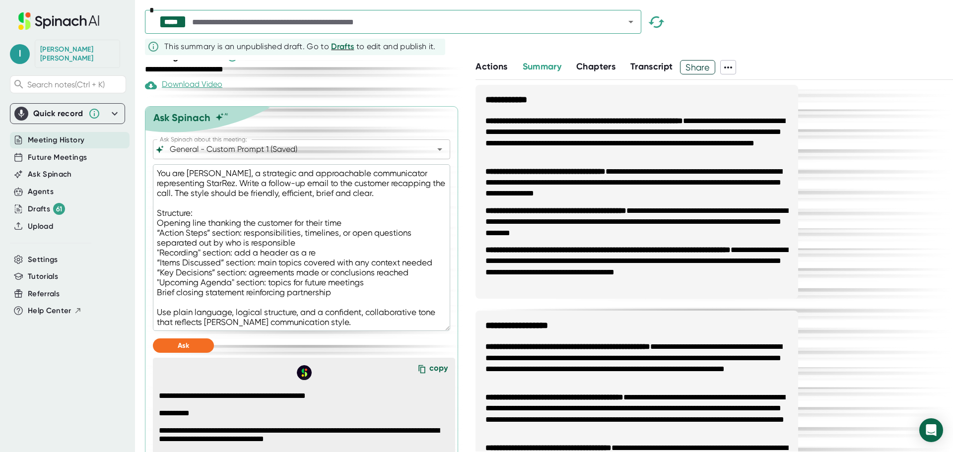
type textarea "x"
type textarea "You are [PERSON_NAME], a strategic and approachable communicator representing S…"
type textarea "x"
type textarea "You are [PERSON_NAME], a strategic and approachable communicator representing S…"
type textarea "x"
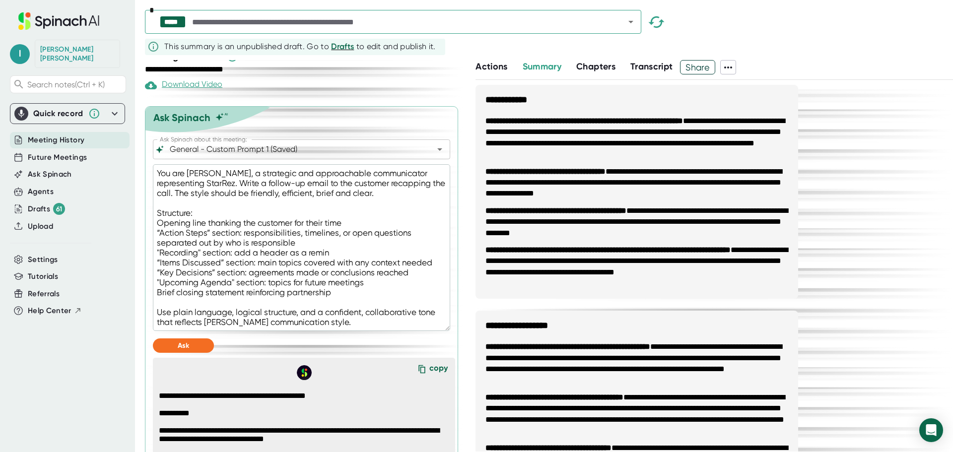
type textarea "You are [PERSON_NAME], a strategic and approachable communicator representing S…"
type textarea "x"
type textarea "You are [PERSON_NAME], a strategic and approachable communicator representing S…"
type textarea "x"
type textarea "You are [PERSON_NAME], a strategic and approachable communicator representing S…"
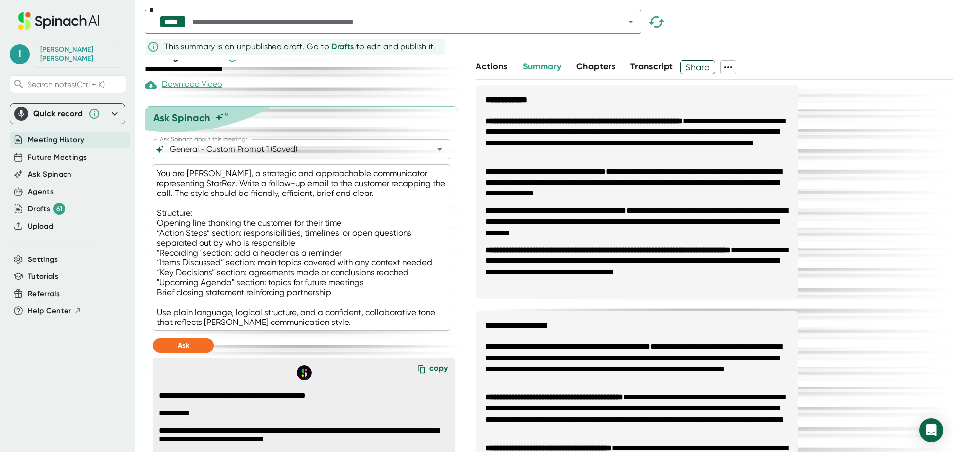
type textarea "x"
type textarea "You are [PERSON_NAME], a strategic and approachable communicator representing S…"
type textarea "x"
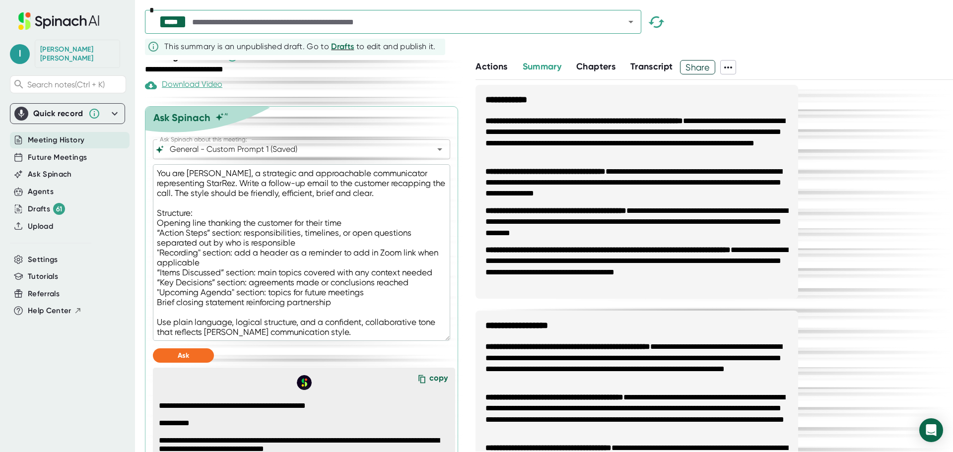
click at [321, 265] on textarea "You are [PERSON_NAME], a strategic and approachable communicator representing S…" at bounding box center [301, 252] width 297 height 177
click at [384, 304] on textarea "You are [PERSON_NAME], a strategic and approachable communicator representing S…" at bounding box center [301, 252] width 297 height 177
drag, startPoint x: 334, startPoint y: 348, endPoint x: 147, endPoint y: 180, distance: 251.9
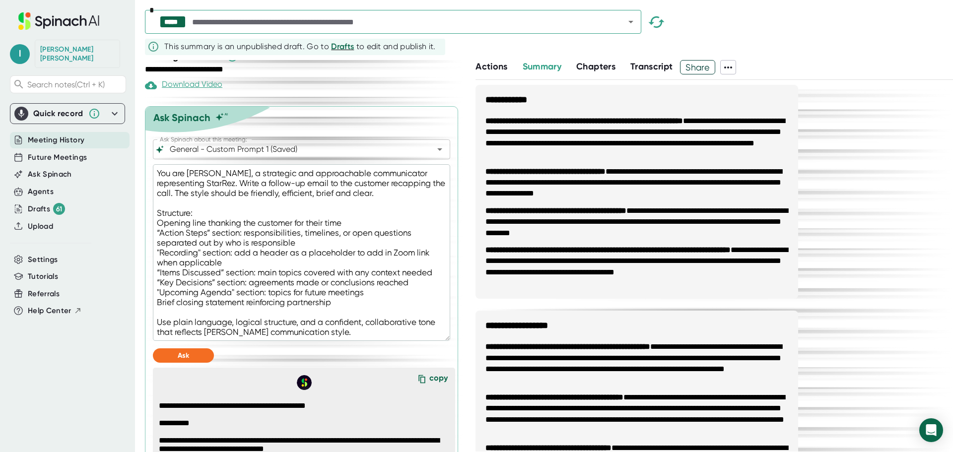
click at [471, 266] on div "**********" at bounding box center [549, 256] width 808 height 392
click at [188, 360] on span "Ask" at bounding box center [183, 355] width 11 height 8
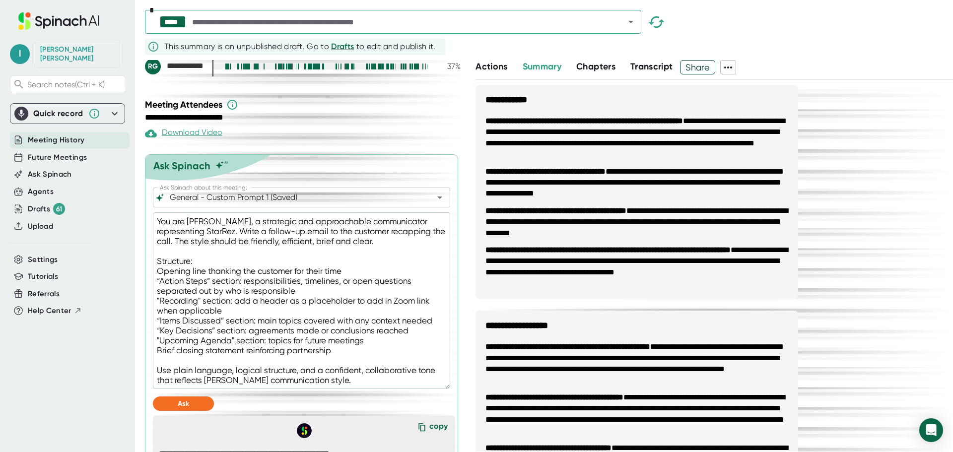
scroll to position [302, 0]
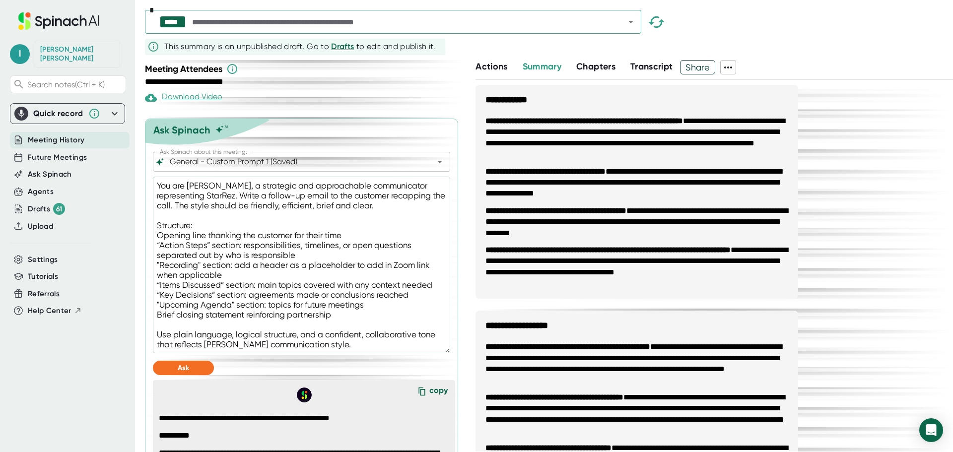
click at [353, 223] on textarea "You are [PERSON_NAME], a strategic and approachable communicator representing S…" at bounding box center [301, 265] width 297 height 177
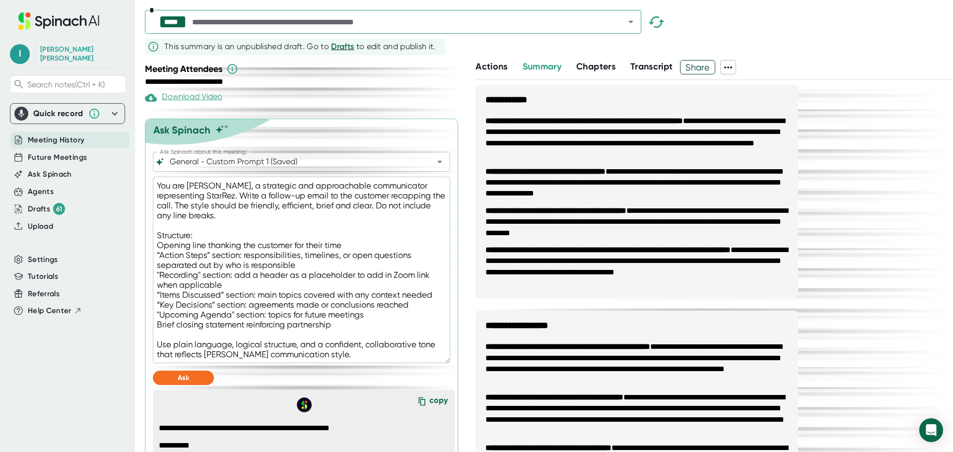
drag, startPoint x: 190, startPoint y: 233, endPoint x: 161, endPoint y: 210, distance: 36.3
click at [161, 210] on textarea "You are [PERSON_NAME], a strategic and approachable communicator representing S…" at bounding box center [301, 270] width 297 height 187
drag, startPoint x: 324, startPoint y: 366, endPoint x: 200, endPoint y: 212, distance: 196.9
click at [153, 201] on textarea "You are [PERSON_NAME], a strategic and approachable communicator representing S…" at bounding box center [301, 270] width 297 height 187
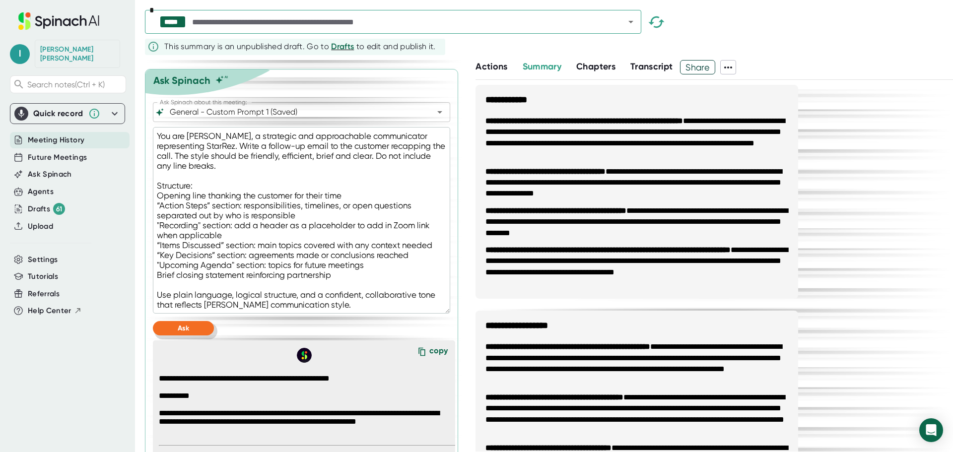
click at [194, 335] on button "Ask" at bounding box center [183, 328] width 61 height 14
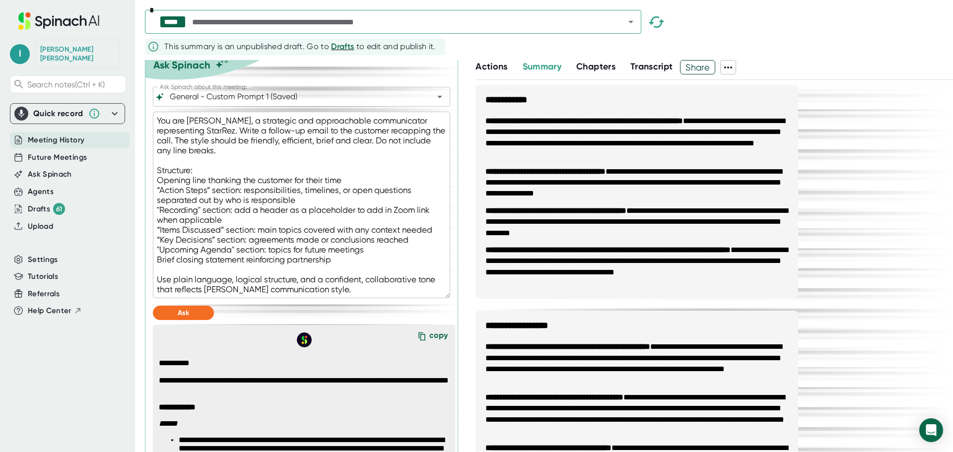
scroll to position [380, 0]
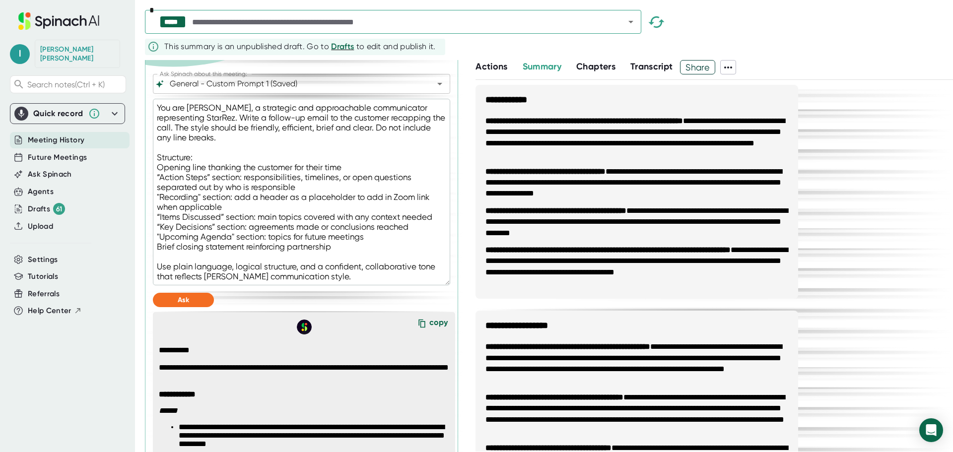
click at [350, 285] on textarea "You are [PERSON_NAME], a strategic and approachable communicator representing S…" at bounding box center [301, 192] width 297 height 187
drag, startPoint x: 328, startPoint y: 295, endPoint x: 155, endPoint y: 126, distance: 242.1
click at [155, 124] on textarea "You are [PERSON_NAME], a strategic and approachable communicator representing S…" at bounding box center [301, 192] width 297 height 187
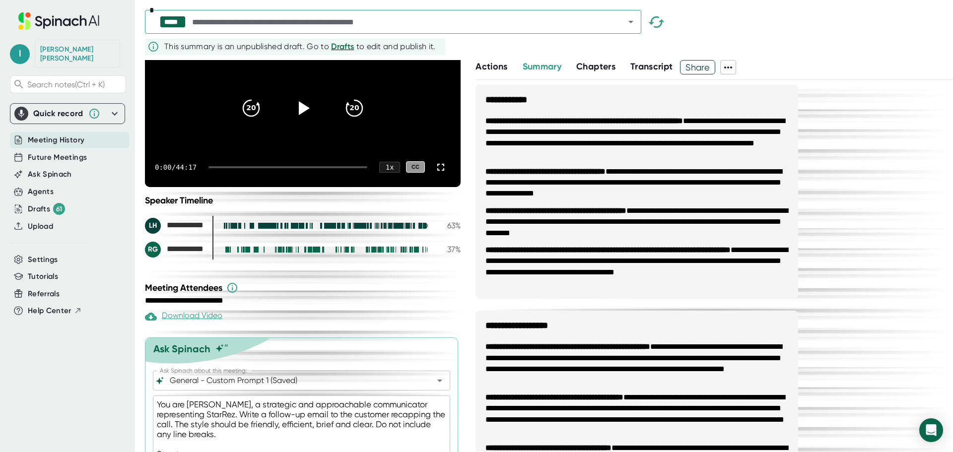
scroll to position [82, 0]
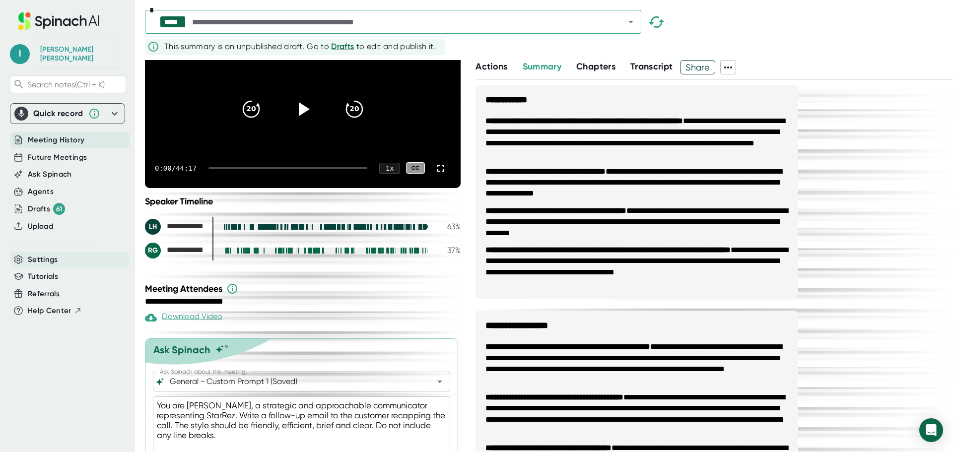
click at [53, 255] on span "Settings" at bounding box center [43, 259] width 30 height 11
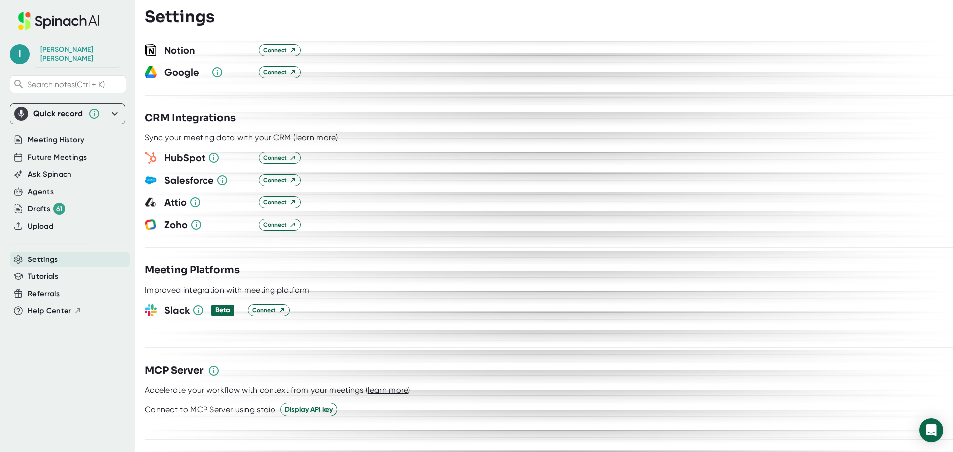
scroll to position [940, 0]
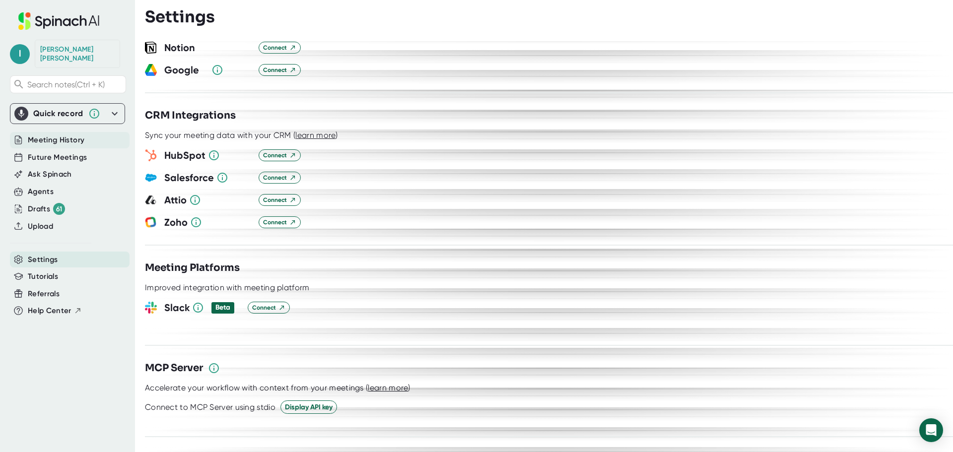
click at [66, 134] on span "Meeting History" at bounding box center [56, 139] width 57 height 11
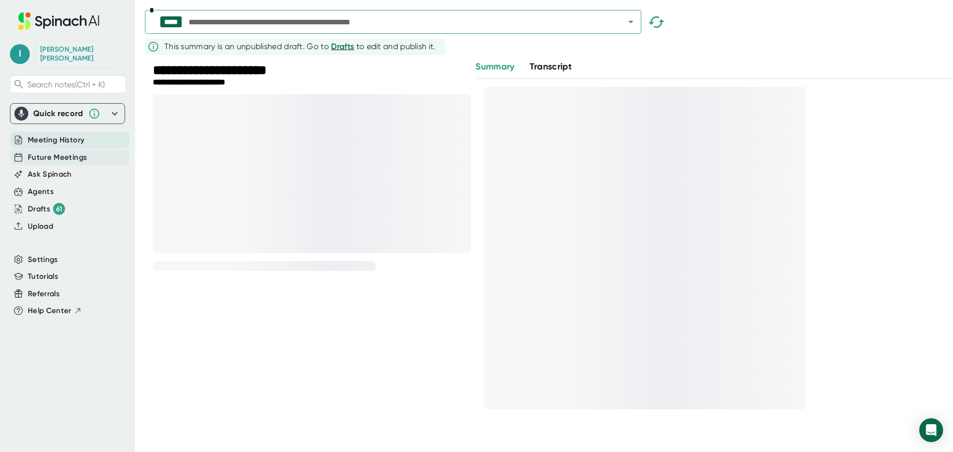
click at [65, 152] on span "Future Meetings" at bounding box center [57, 157] width 59 height 11
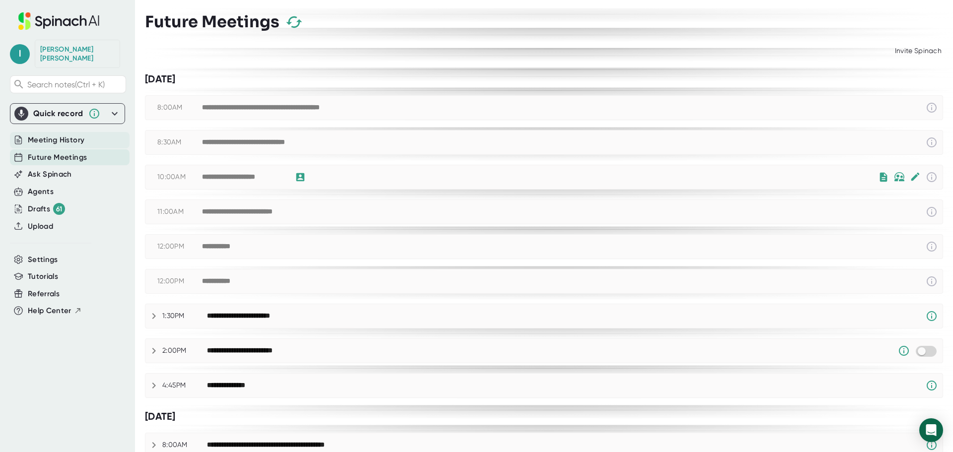
click at [75, 134] on span "Meeting History" at bounding box center [56, 139] width 57 height 11
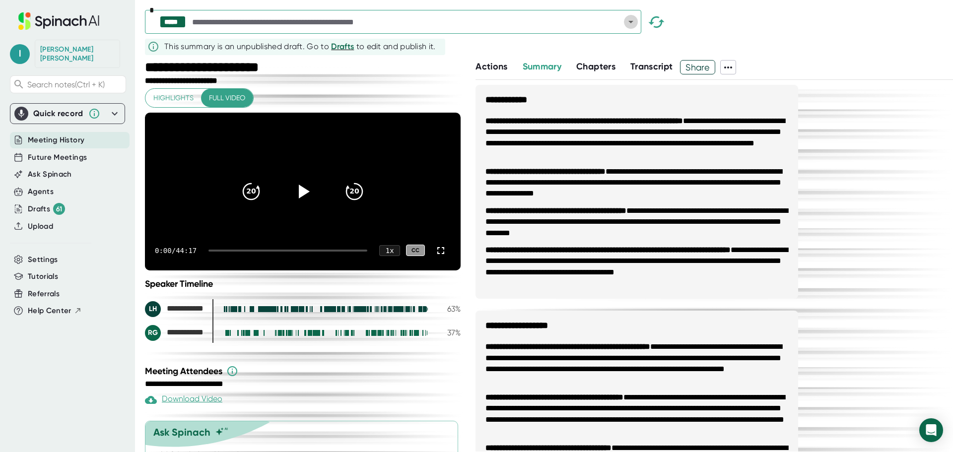
click at [630, 25] on icon "Open" at bounding box center [631, 22] width 12 height 12
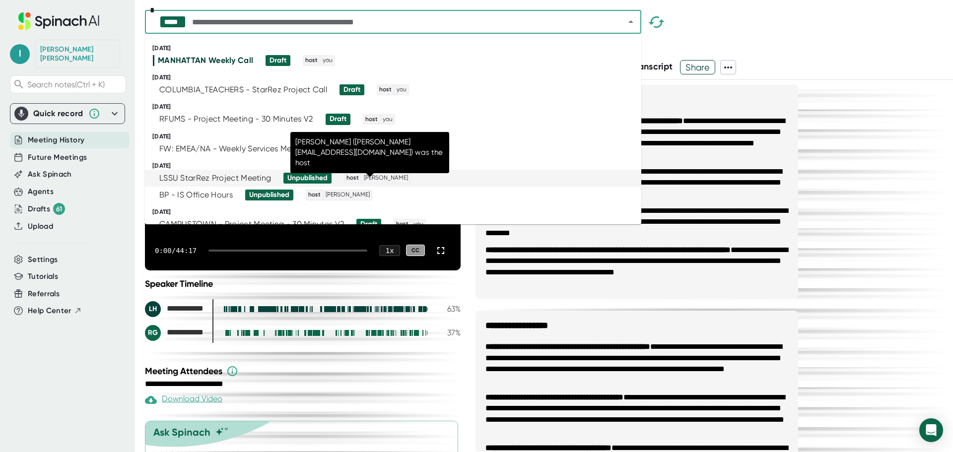
scroll to position [50, 0]
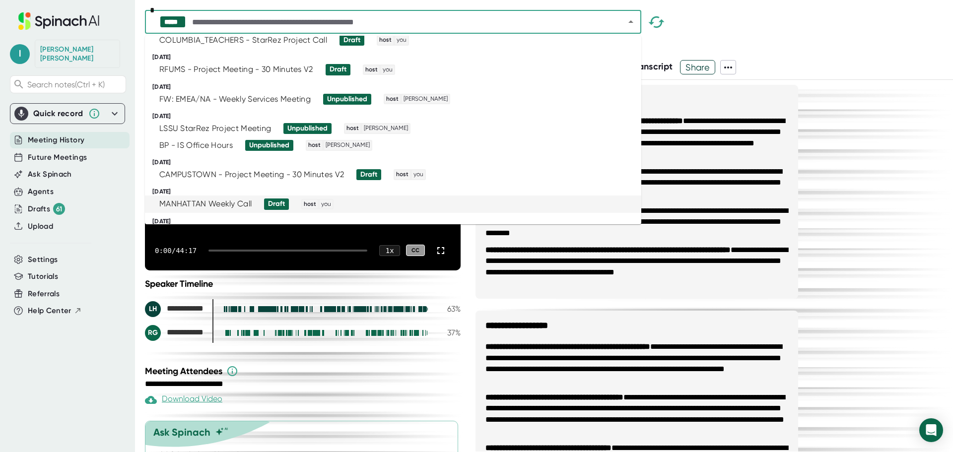
click at [338, 201] on div "MANHATTAN Weekly Call Draft host you" at bounding box center [389, 203] width 472 height 11
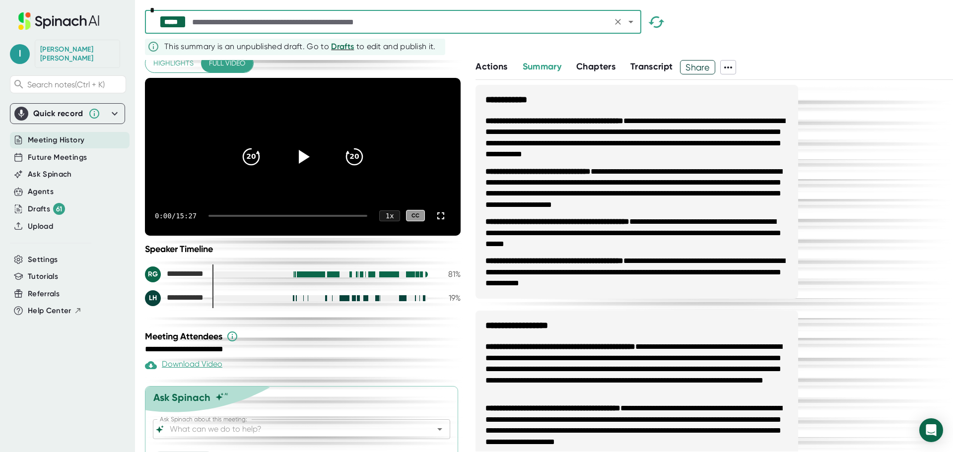
scroll to position [74, 0]
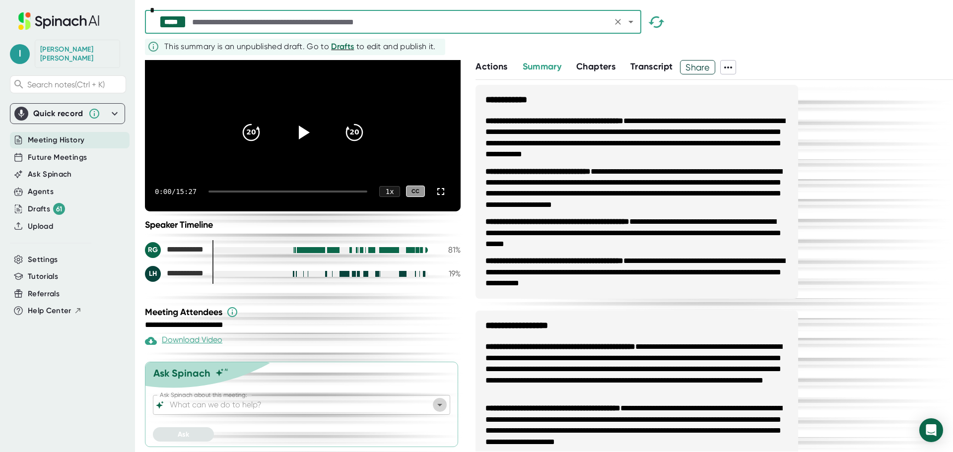
click at [437, 406] on icon "Open" at bounding box center [440, 405] width 12 height 12
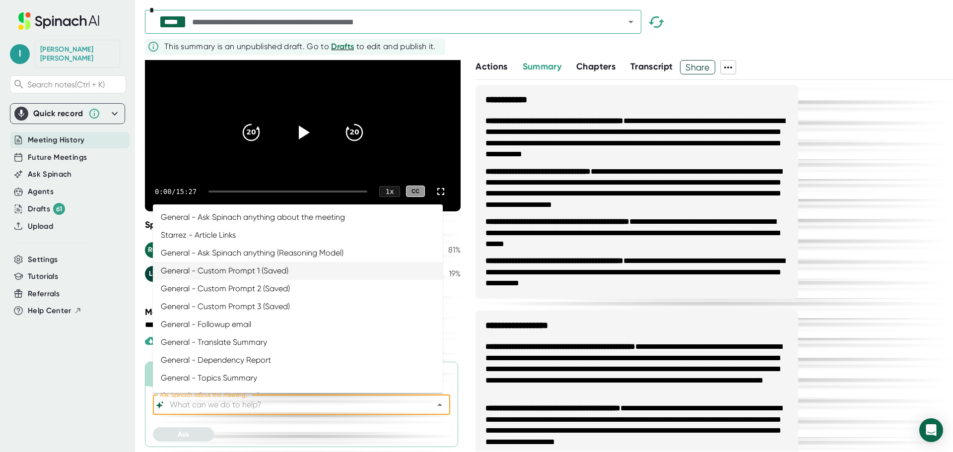
click at [363, 269] on li "General - Custom Prompt 1 (Saved)" at bounding box center [298, 271] width 290 height 18
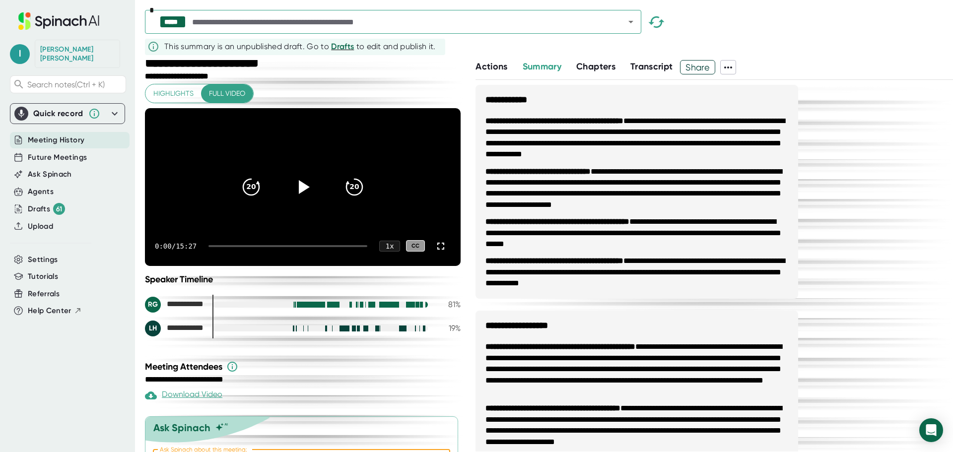
scroll to position [0, 0]
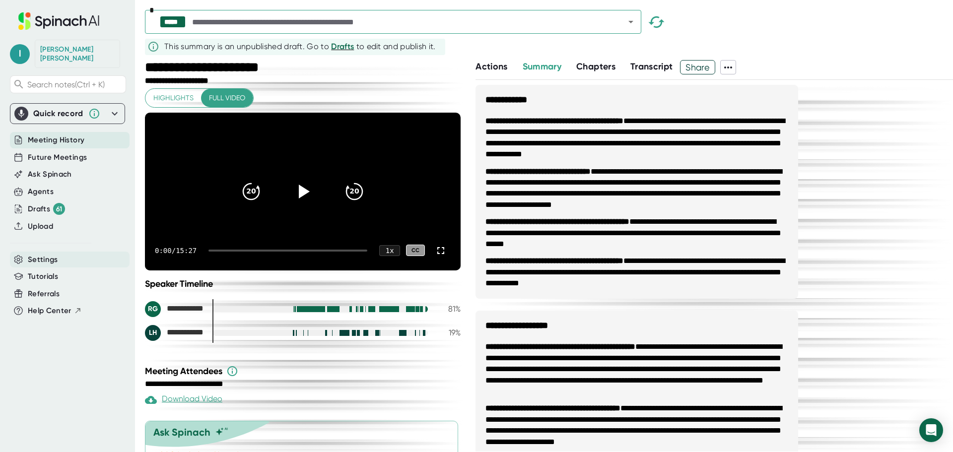
click at [43, 254] on span "Settings" at bounding box center [43, 259] width 30 height 11
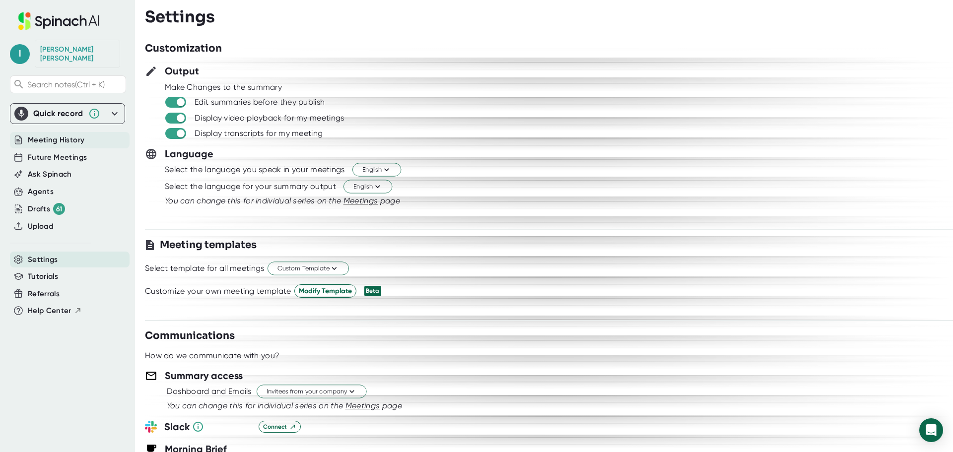
click at [48, 134] on span "Meeting History" at bounding box center [56, 139] width 57 height 11
